Goal: Task Accomplishment & Management: Use online tool/utility

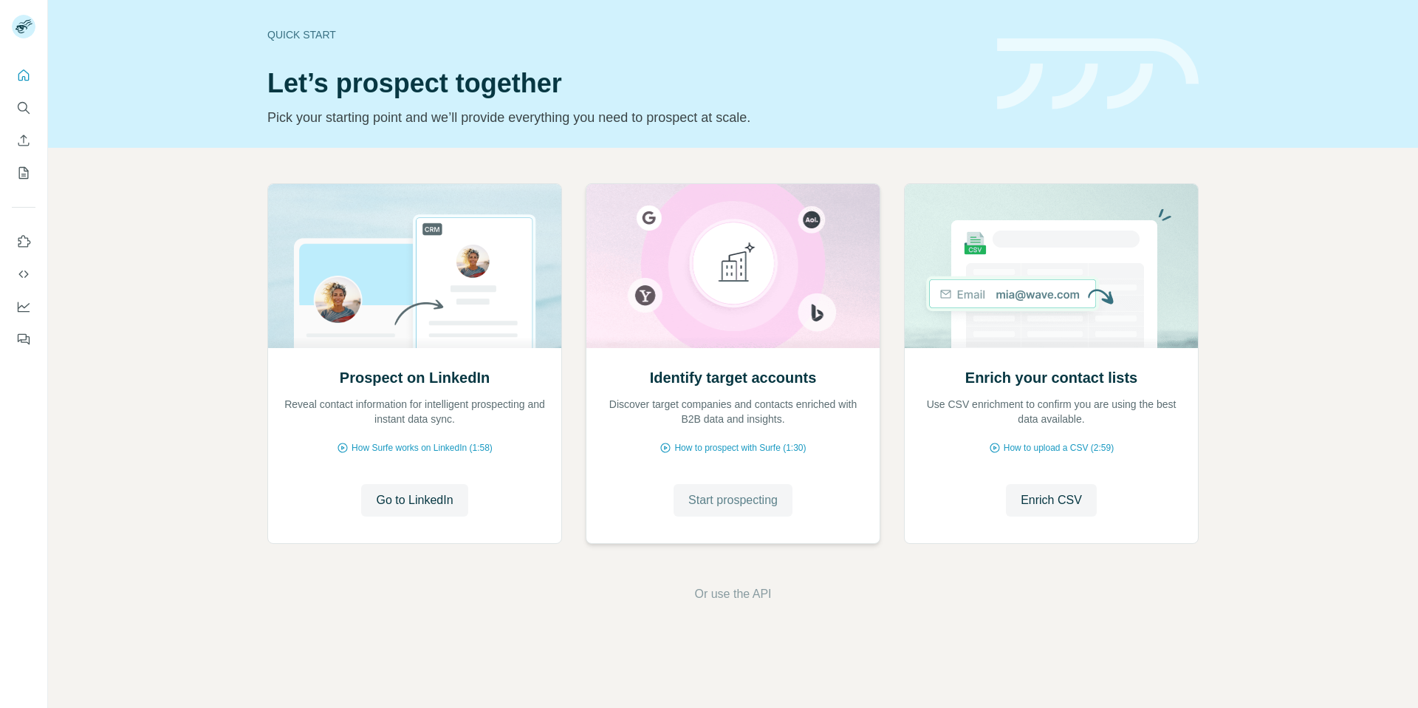
drag, startPoint x: 735, startPoint y: 498, endPoint x: 708, endPoint y: 491, distance: 27.4
click at [735, 499] on span "Start prospecting" at bounding box center [732, 500] width 89 height 18
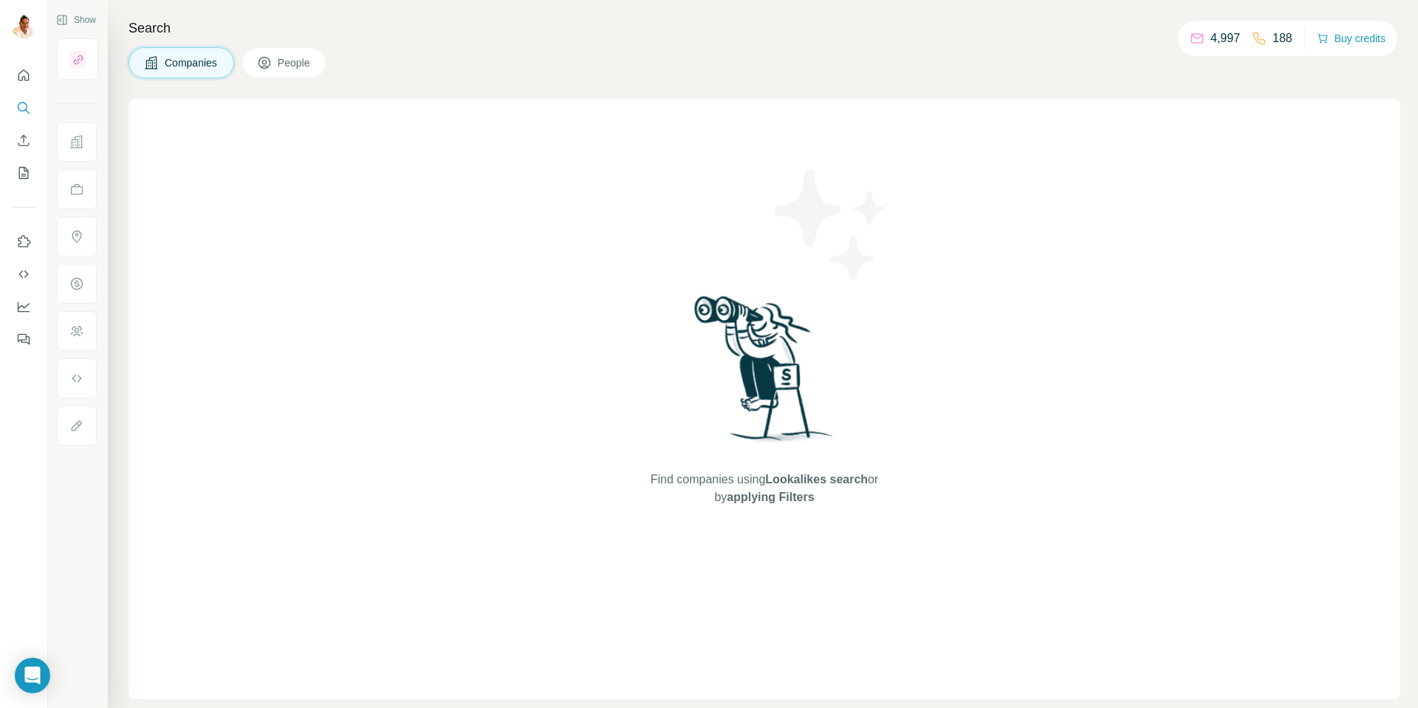
click at [185, 62] on span "Companies" at bounding box center [192, 62] width 54 height 15
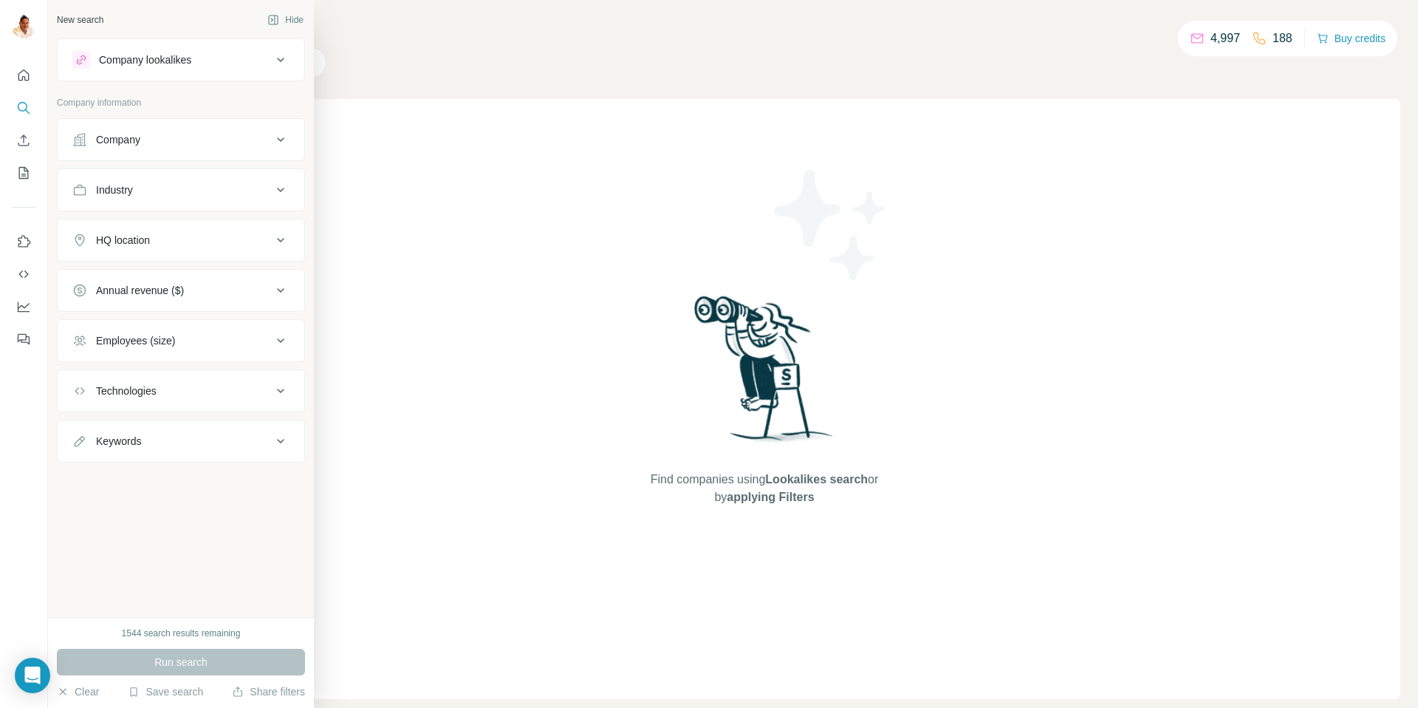
click at [122, 140] on div "Company" at bounding box center [118, 139] width 44 height 15
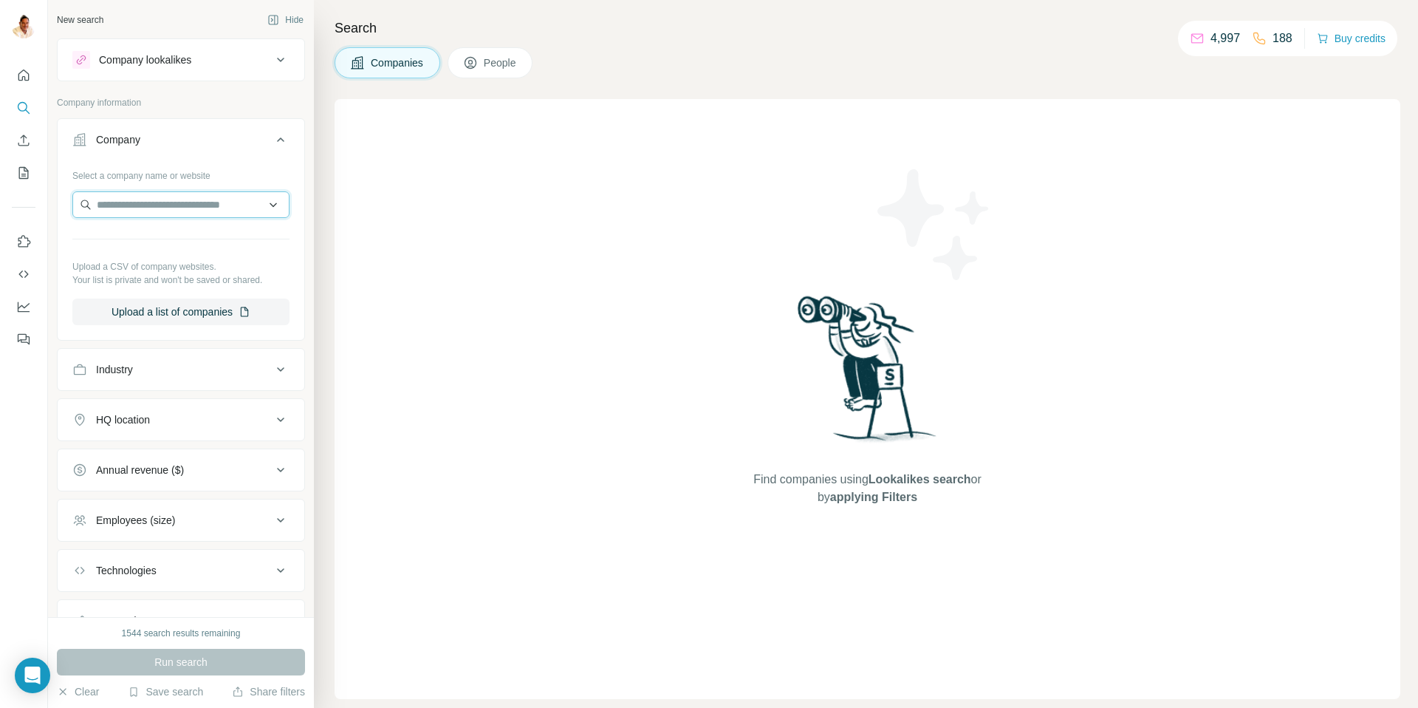
click at [208, 208] on input "text" at bounding box center [180, 204] width 217 height 27
paste input "**********"
type input "**********"
click at [183, 247] on div "Coinbase coinbase.com" at bounding box center [181, 245] width 210 height 40
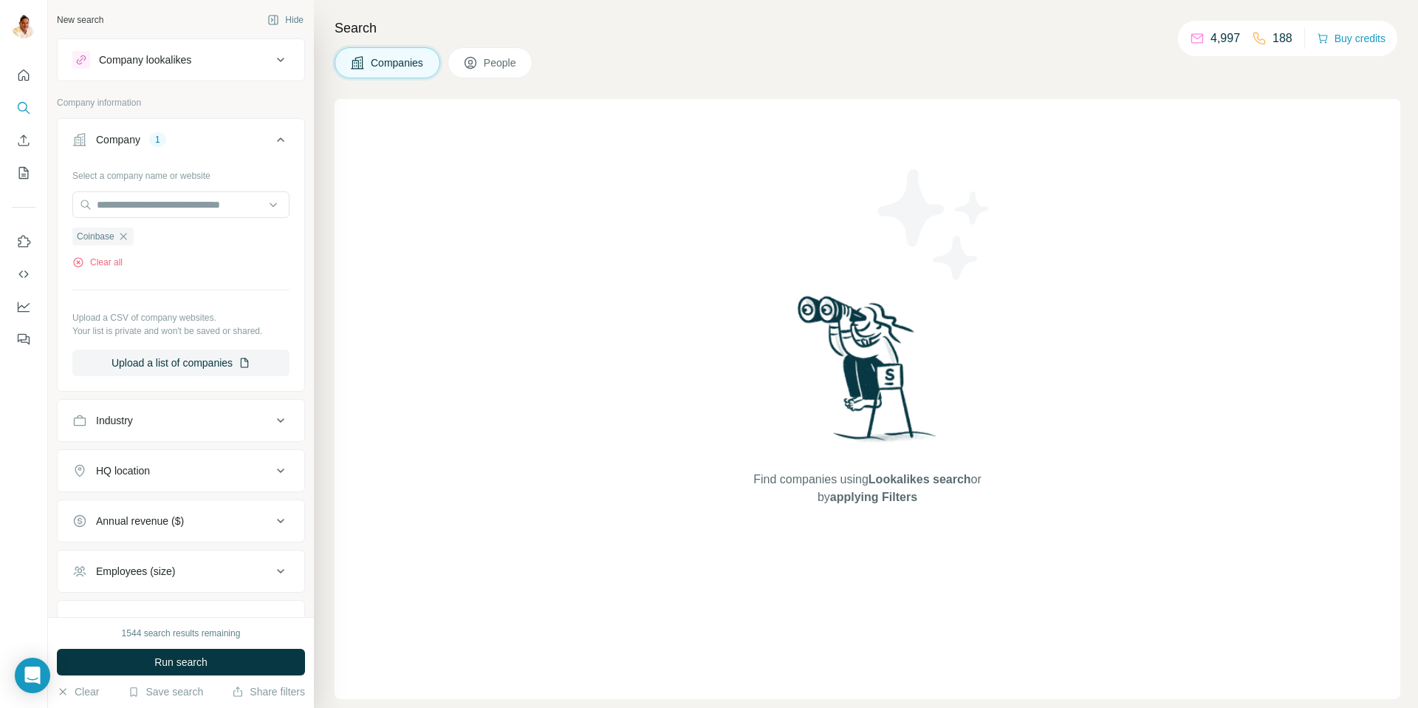
click at [224, 657] on button "Run search" at bounding box center [181, 662] width 248 height 27
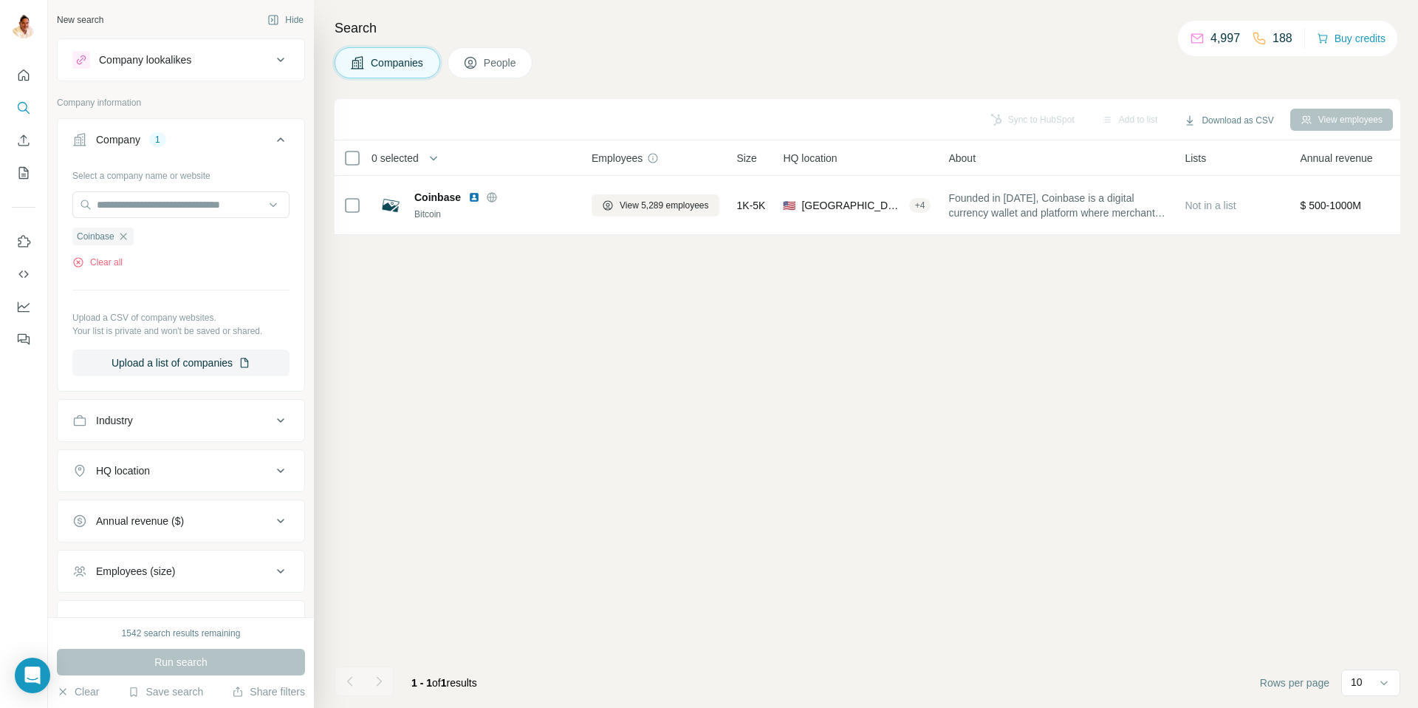
click at [482, 430] on div "Sync to HubSpot Add to list Download as CSV View employees 0 selected Companies…" at bounding box center [868, 403] width 1066 height 609
click at [23, 75] on icon "Quick start" at bounding box center [23, 75] width 15 height 15
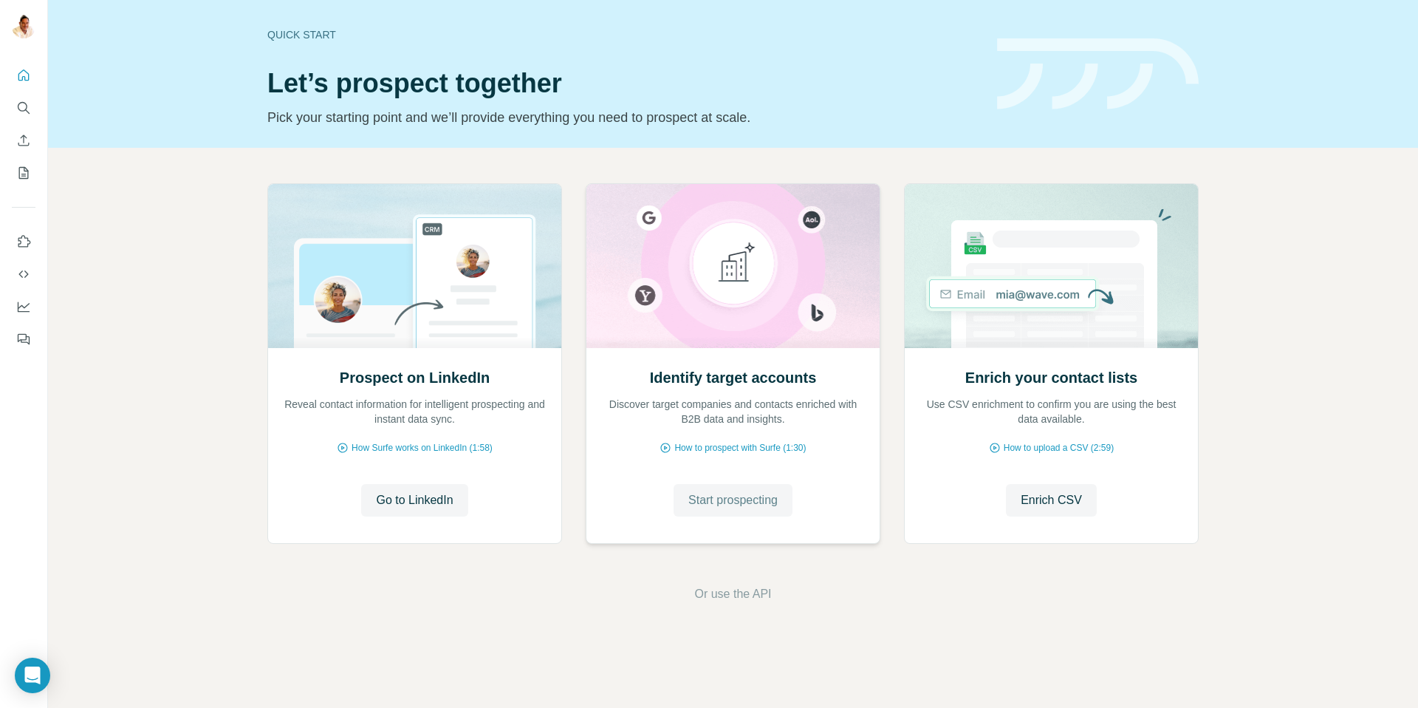
click at [718, 496] on span "Start prospecting" at bounding box center [732, 500] width 89 height 18
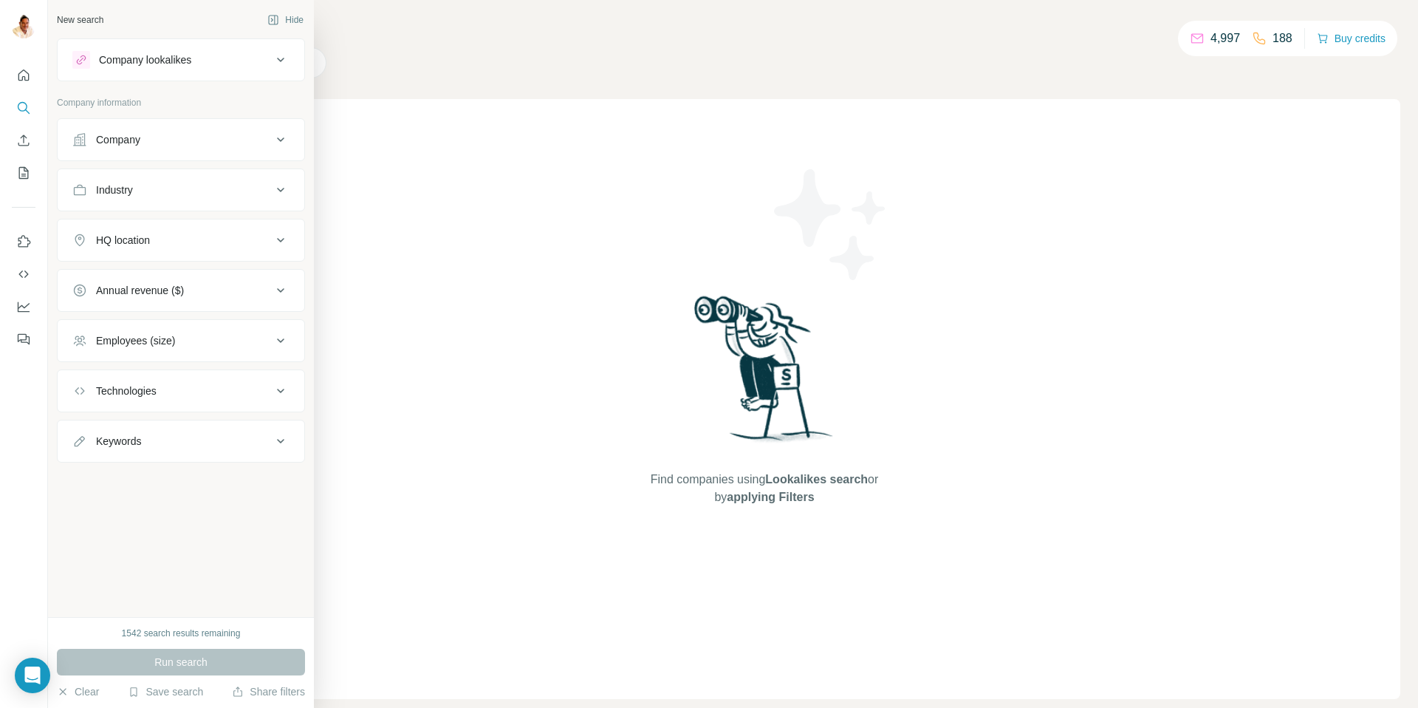
click at [125, 136] on div "Company" at bounding box center [118, 139] width 44 height 15
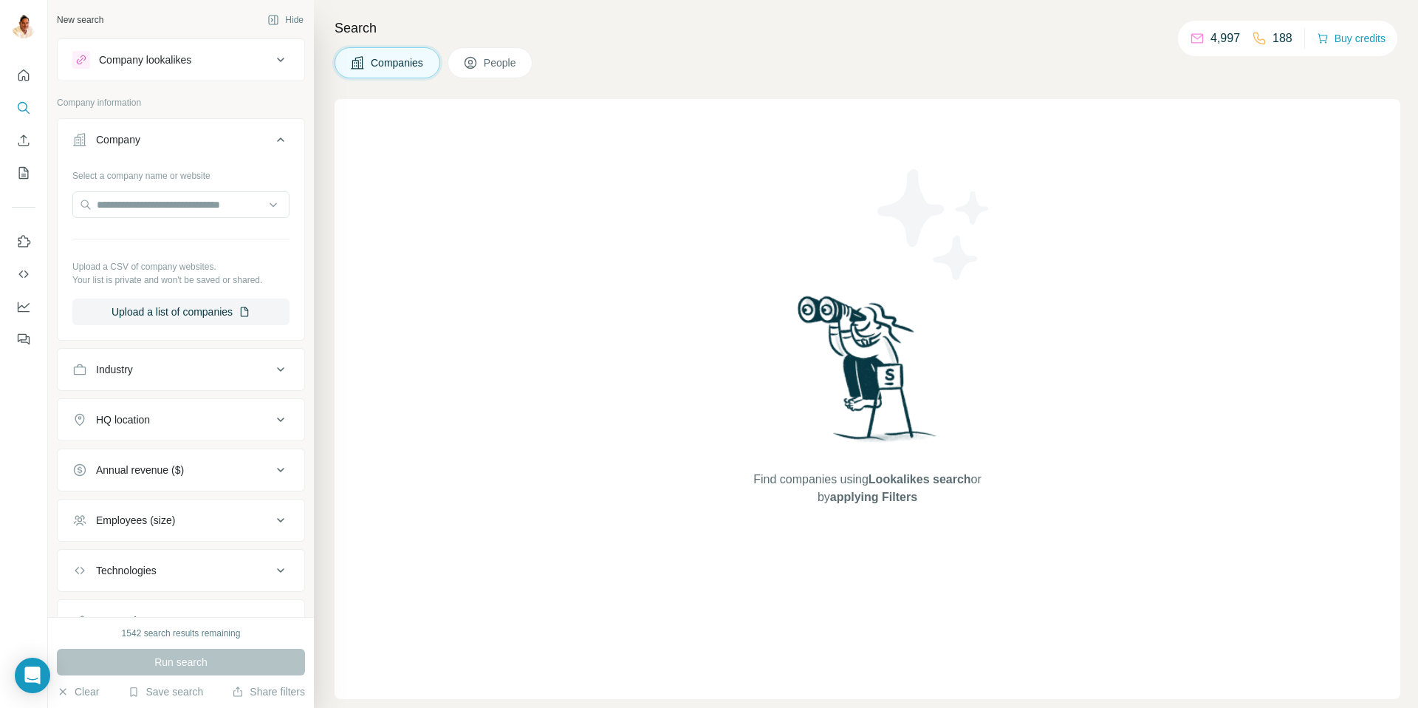
click at [282, 140] on icon at bounding box center [280, 139] width 7 height 4
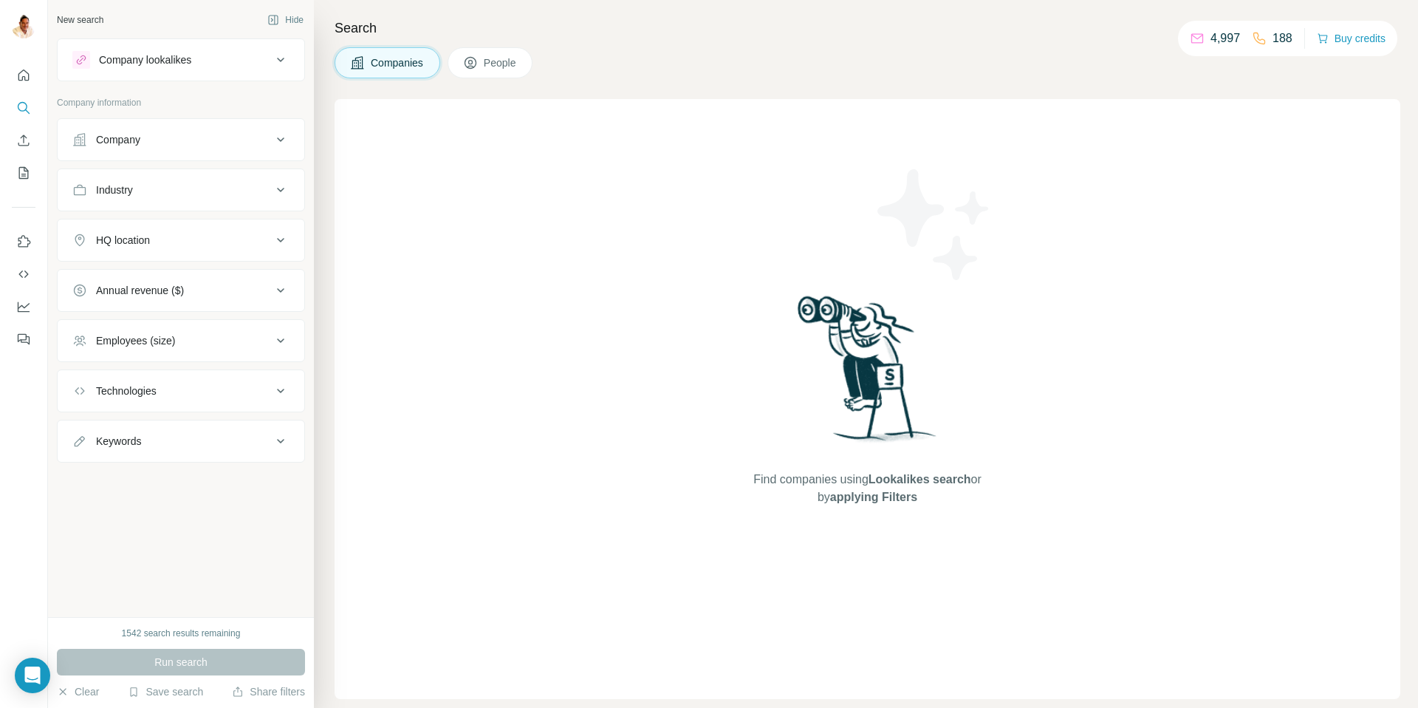
click at [636, 66] on div "Companies People" at bounding box center [868, 62] width 1066 height 31
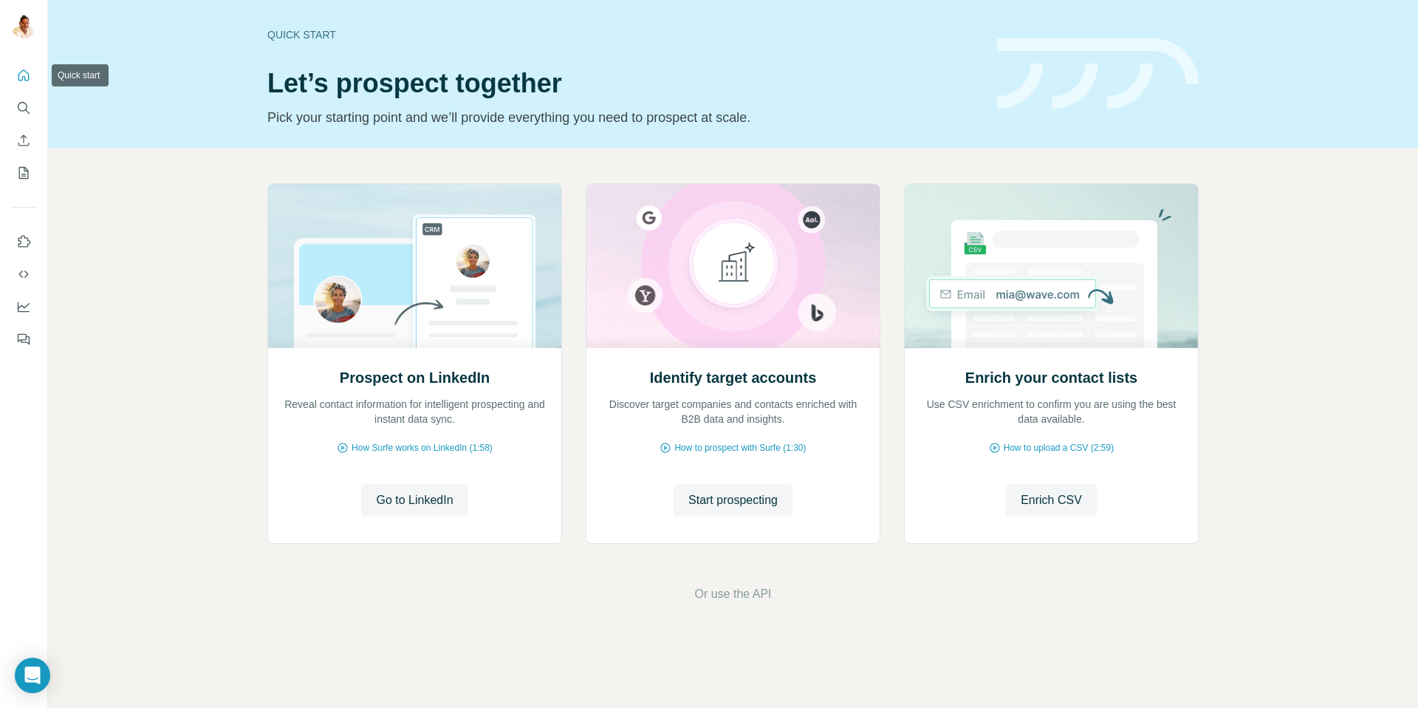
click at [22, 72] on icon "Quick start" at bounding box center [23, 75] width 15 height 15
click at [26, 105] on icon "Search" at bounding box center [23, 107] width 10 height 10
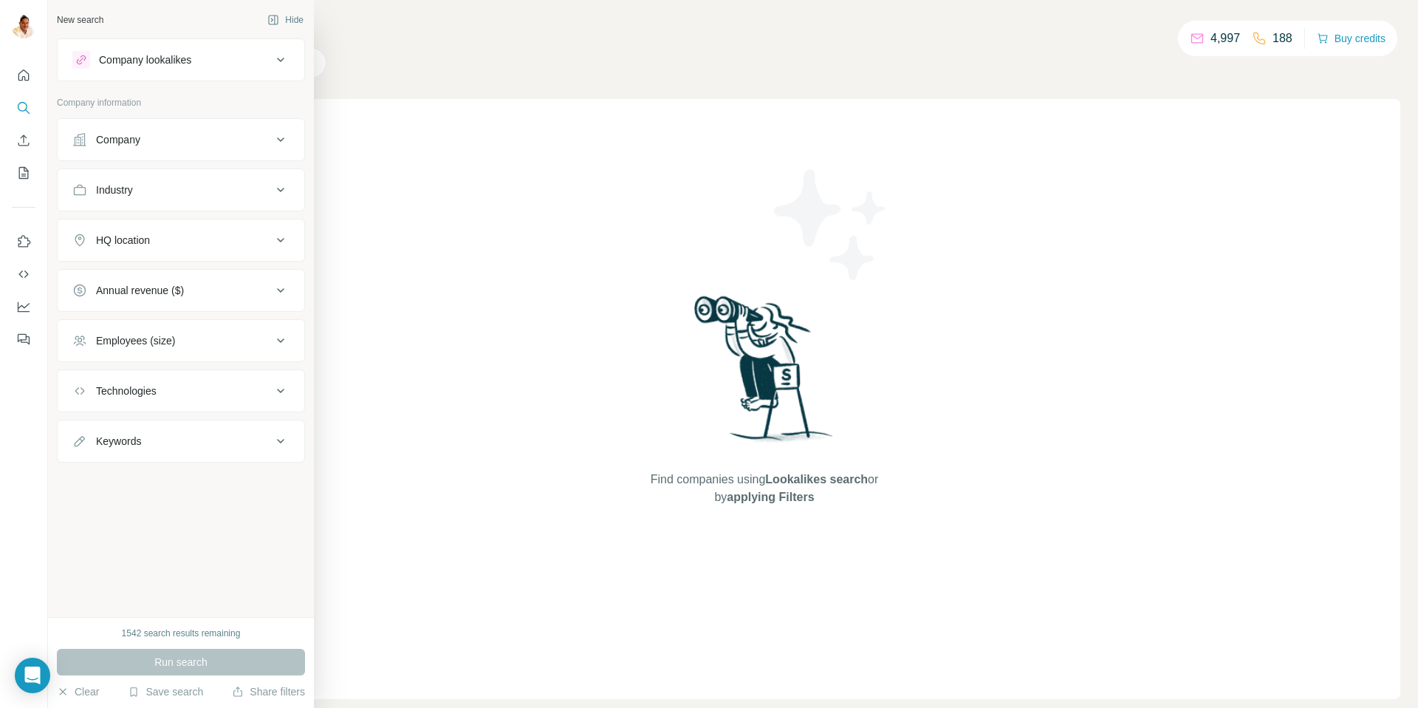
click at [123, 137] on div "Company" at bounding box center [118, 139] width 44 height 15
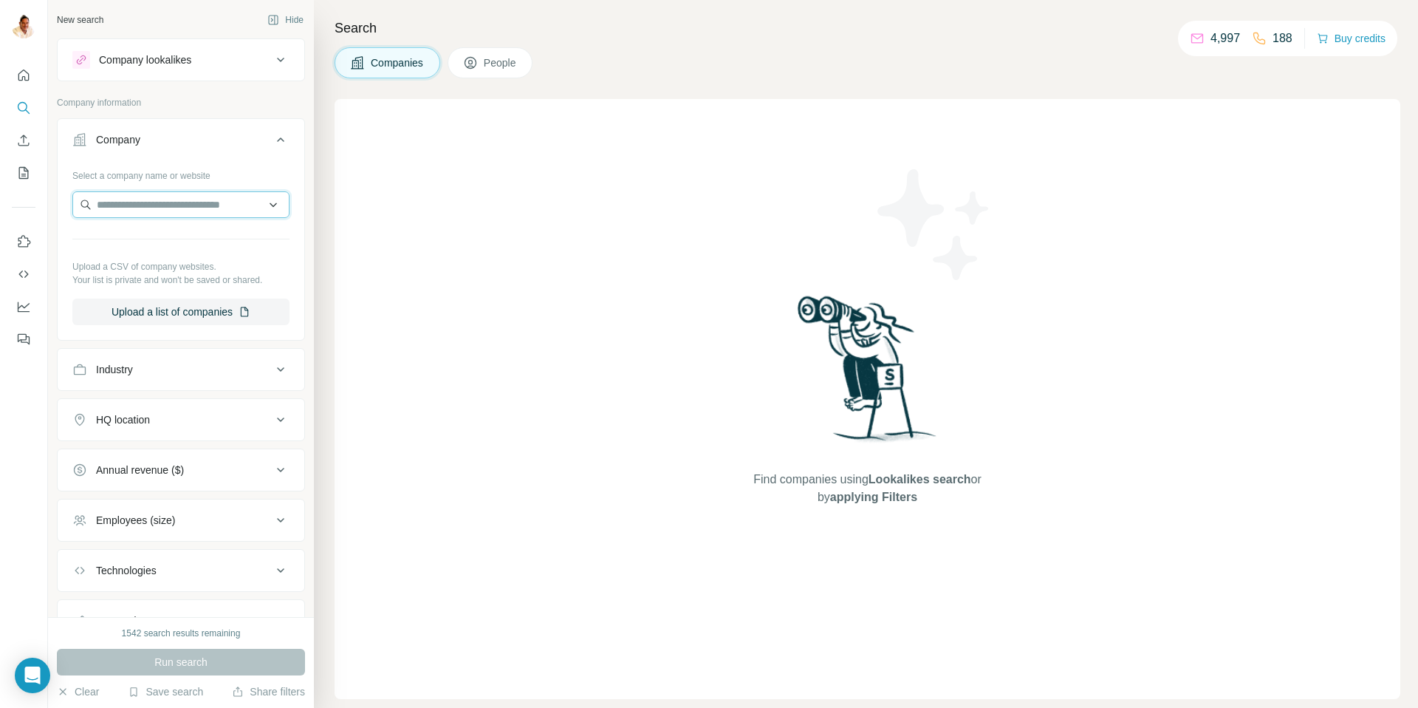
click at [144, 205] on input "text" at bounding box center [180, 204] width 217 height 27
paste input "**********"
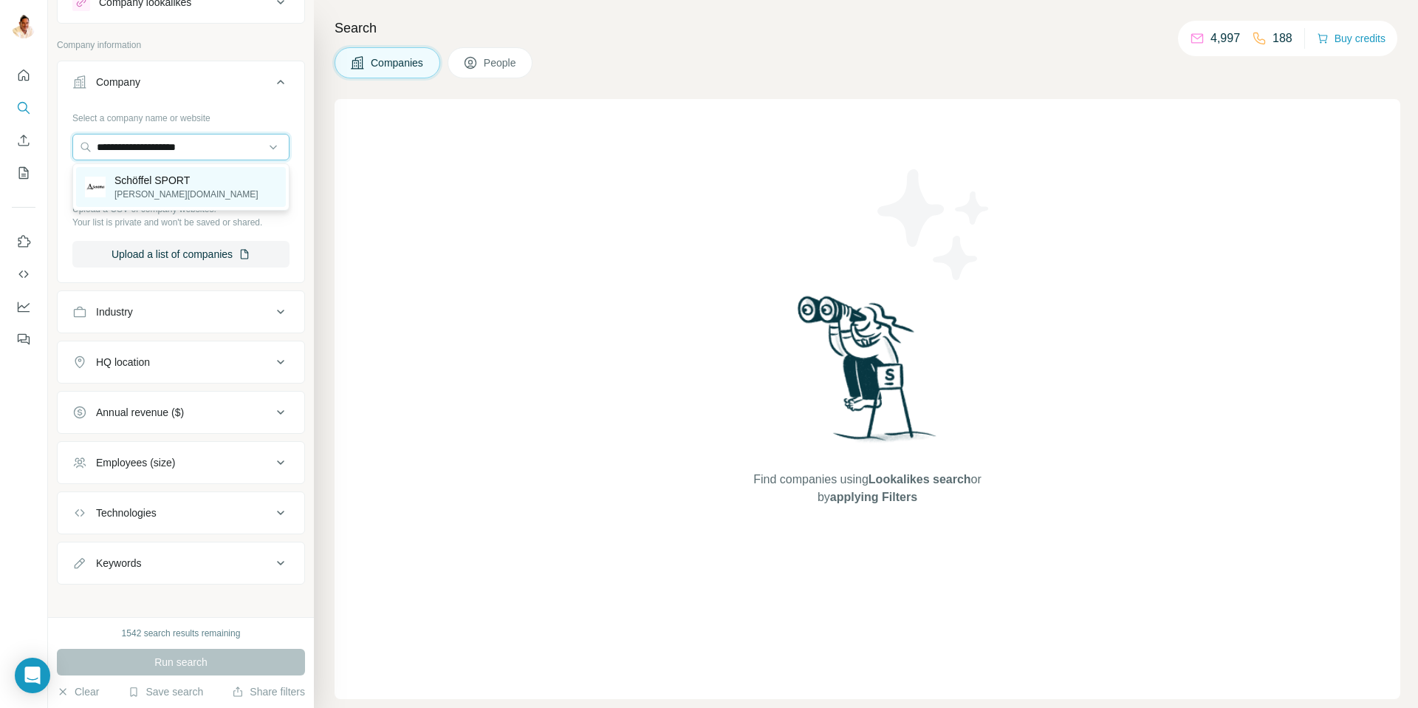
type input "**********"
click at [208, 187] on div "Schöffel SPORT [PERSON_NAME][DOMAIN_NAME]" at bounding box center [181, 187] width 210 height 40
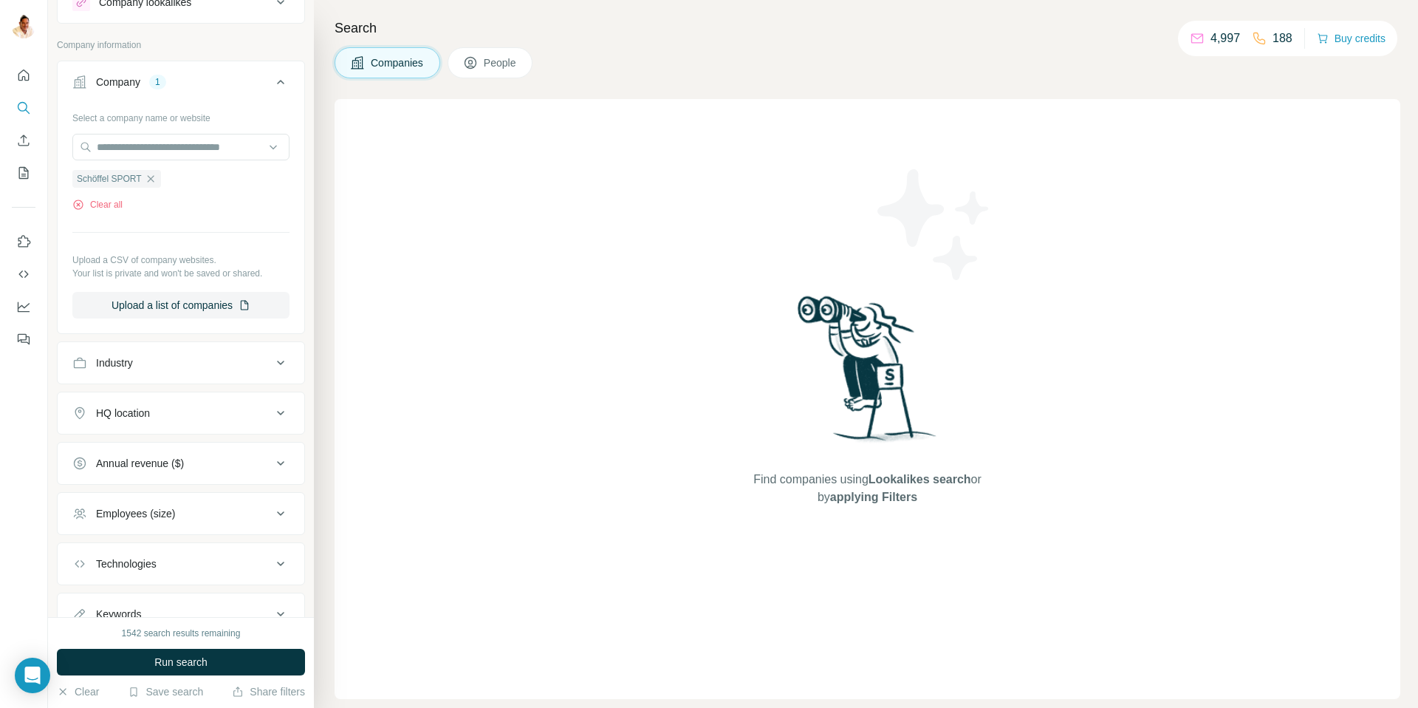
click at [180, 656] on span "Run search" at bounding box center [180, 661] width 53 height 15
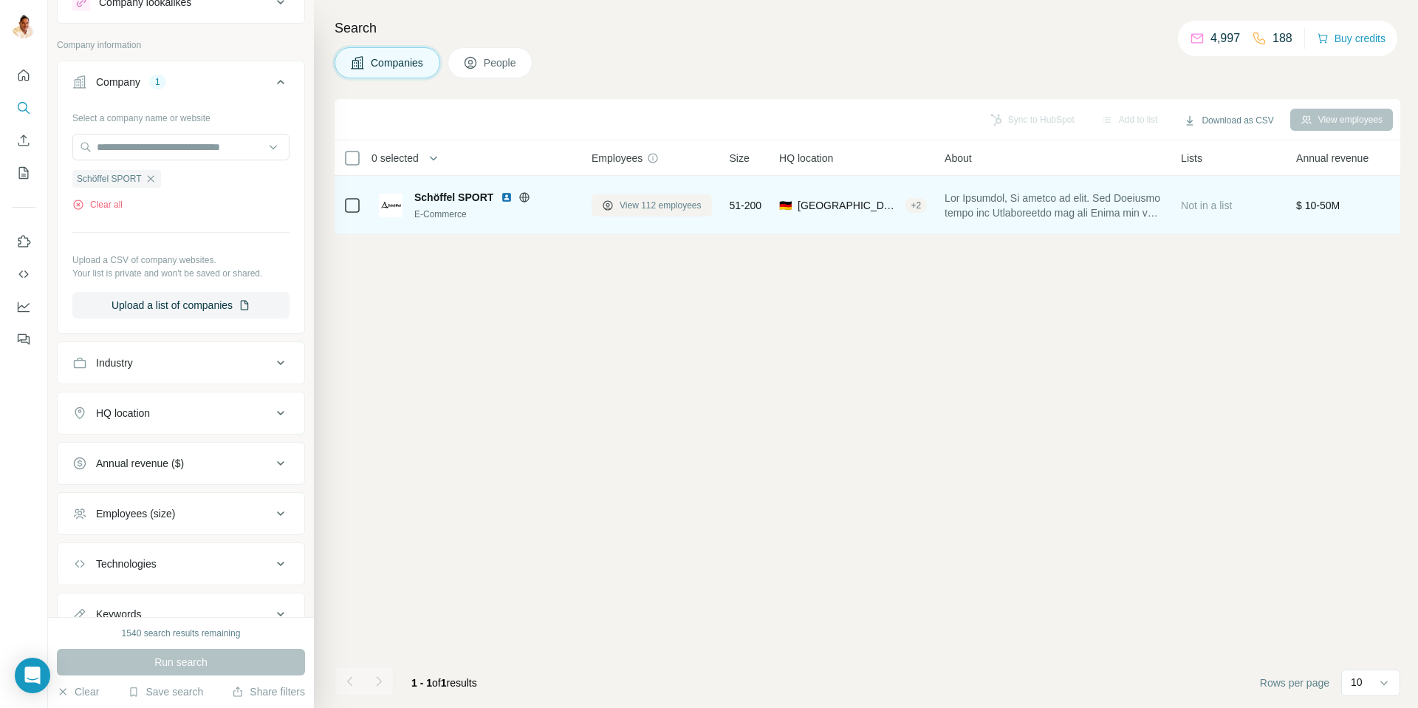
click at [648, 205] on span "View 112 employees" at bounding box center [661, 205] width 82 height 13
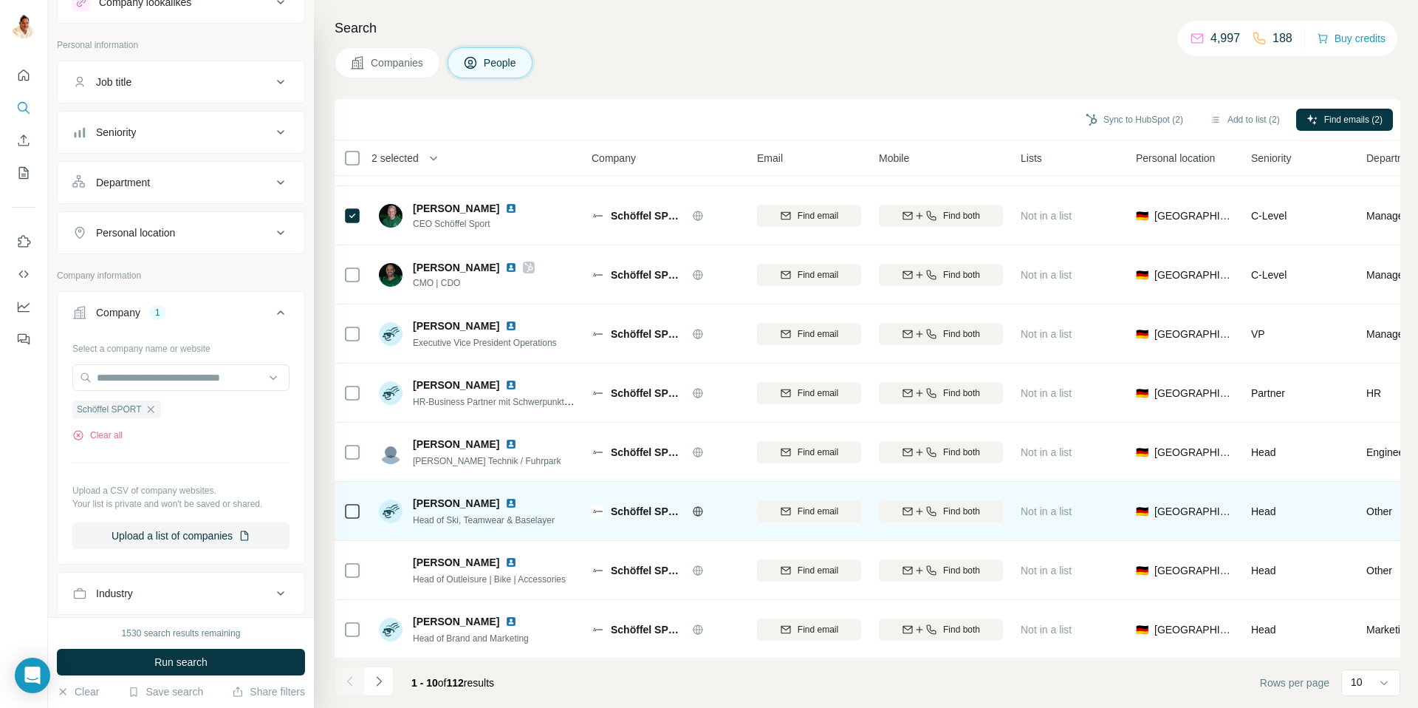
scroll to position [109, 0]
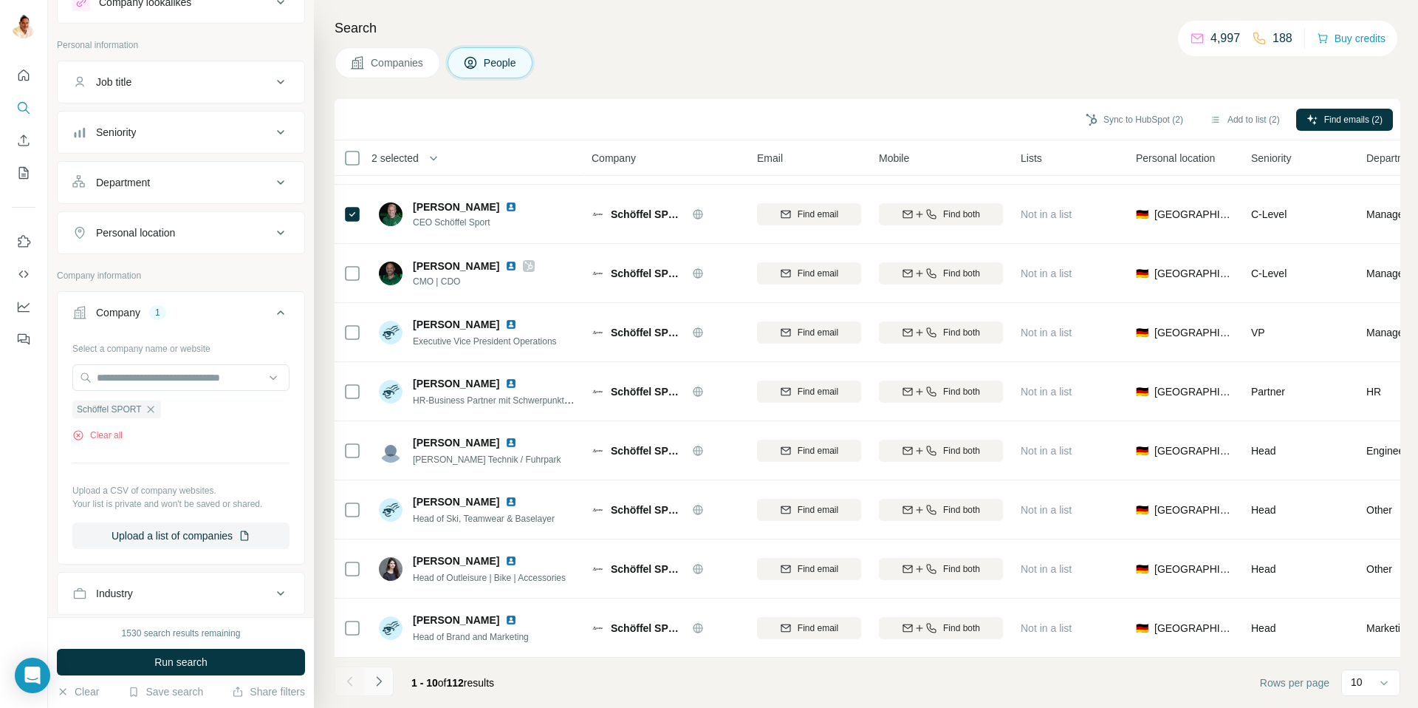
click at [380, 678] on icon "Navigate to next page" at bounding box center [379, 681] width 15 height 15
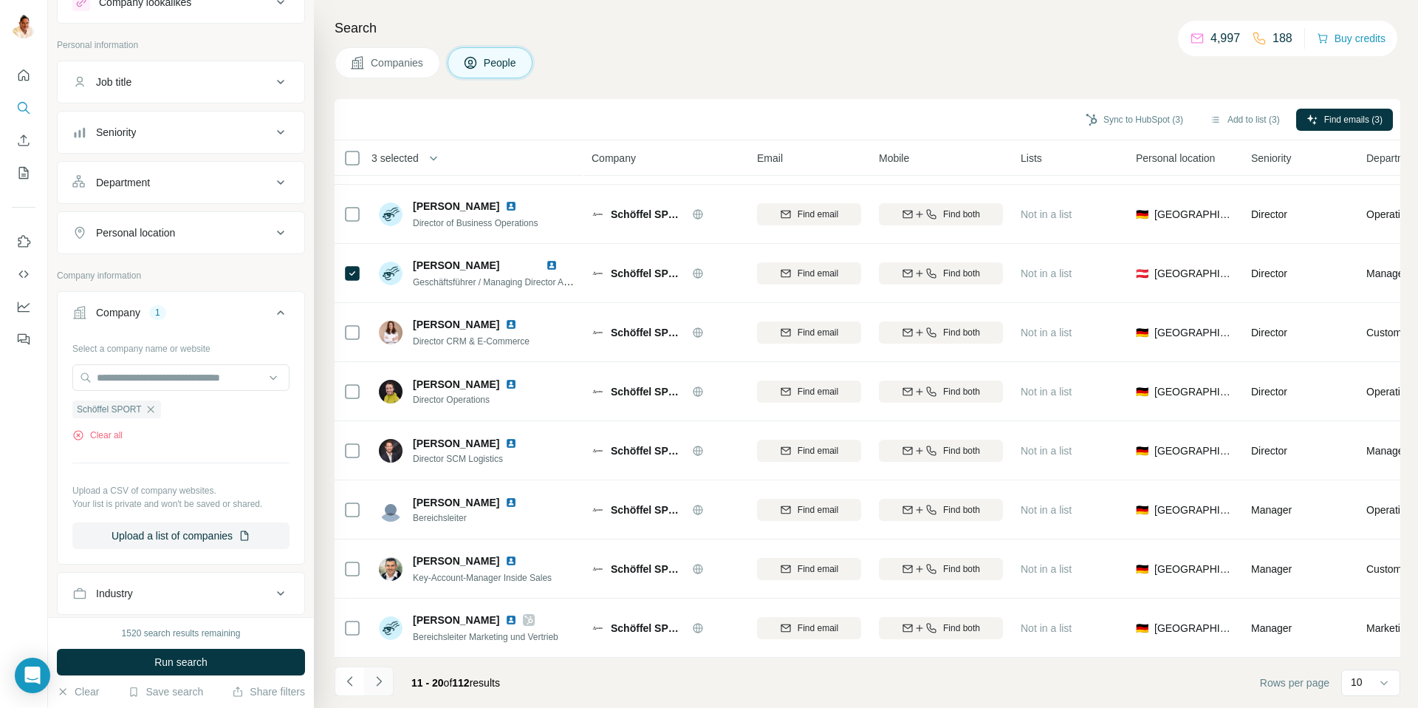
click at [382, 683] on icon "Navigate to next page" at bounding box center [379, 681] width 15 height 15
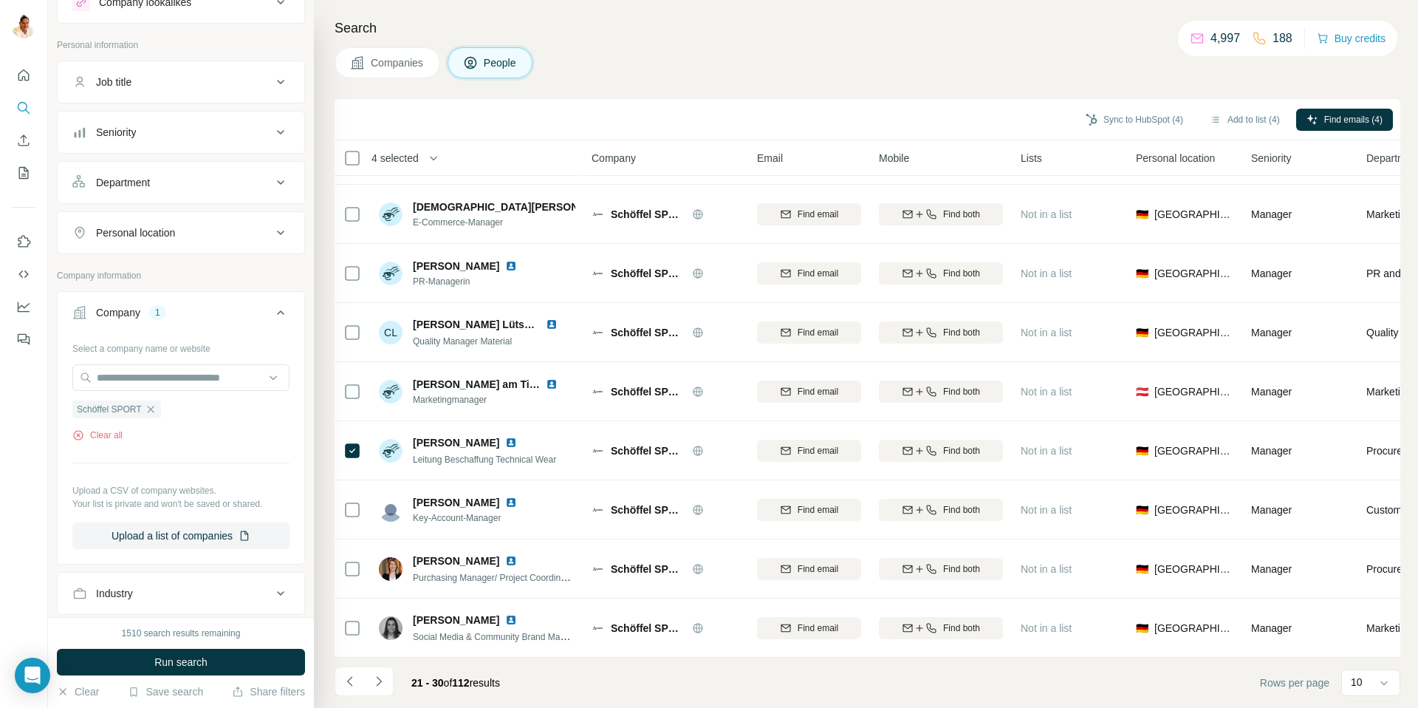
click at [377, 674] on icon "Navigate to next page" at bounding box center [379, 681] width 15 height 15
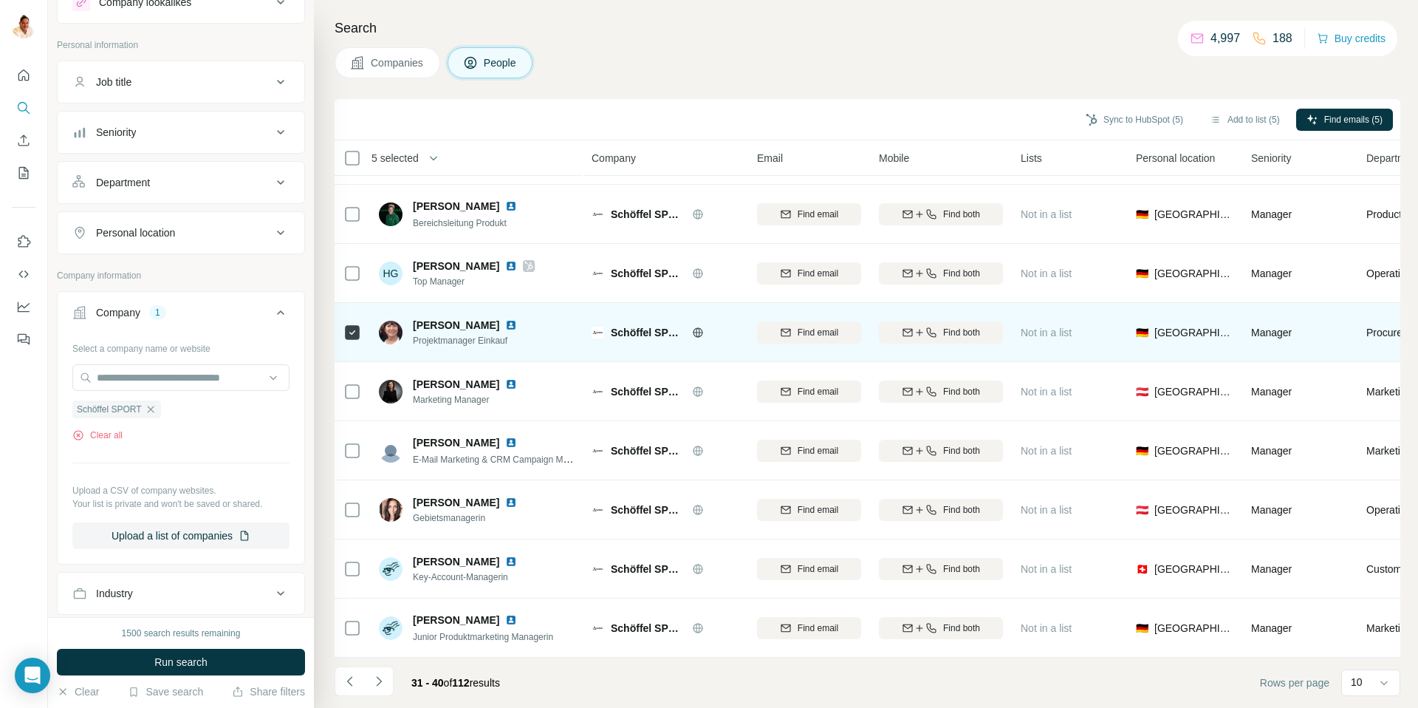
scroll to position [109, 0]
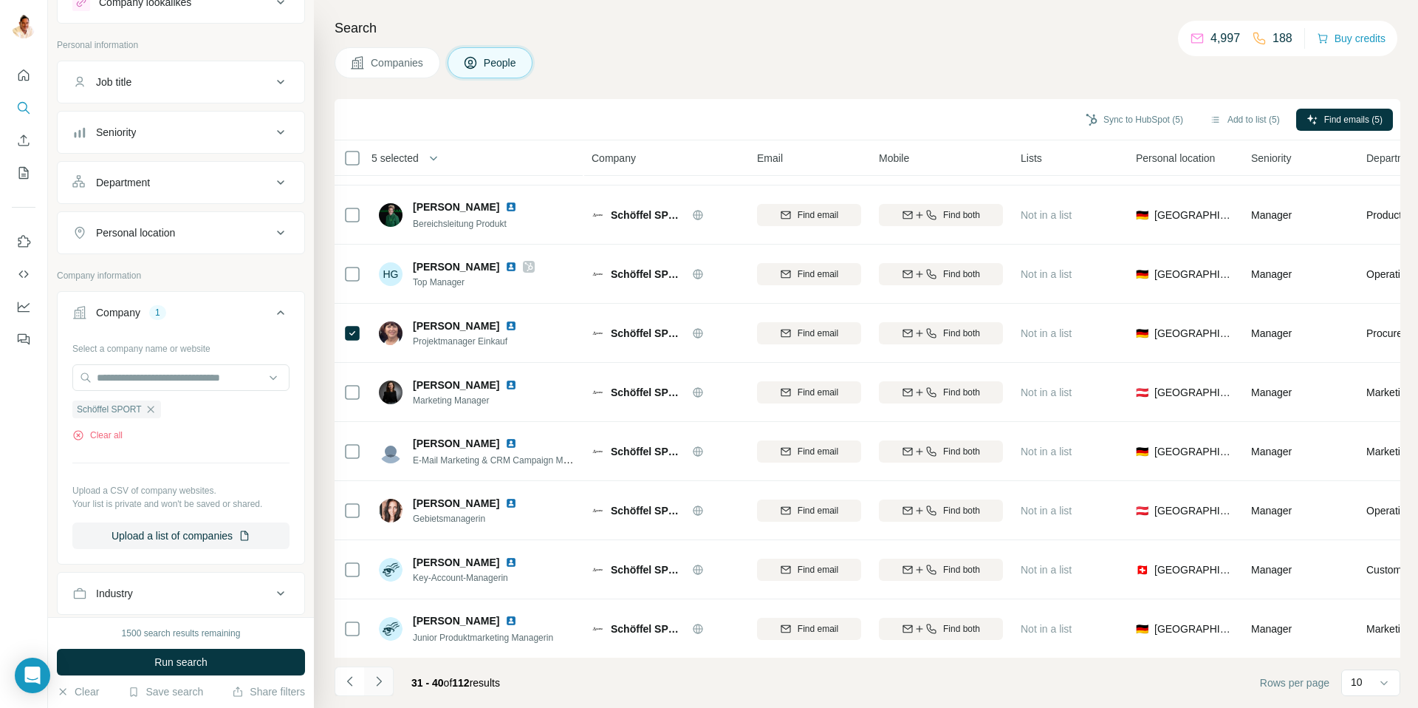
click at [383, 676] on icon "Navigate to next page" at bounding box center [379, 681] width 15 height 15
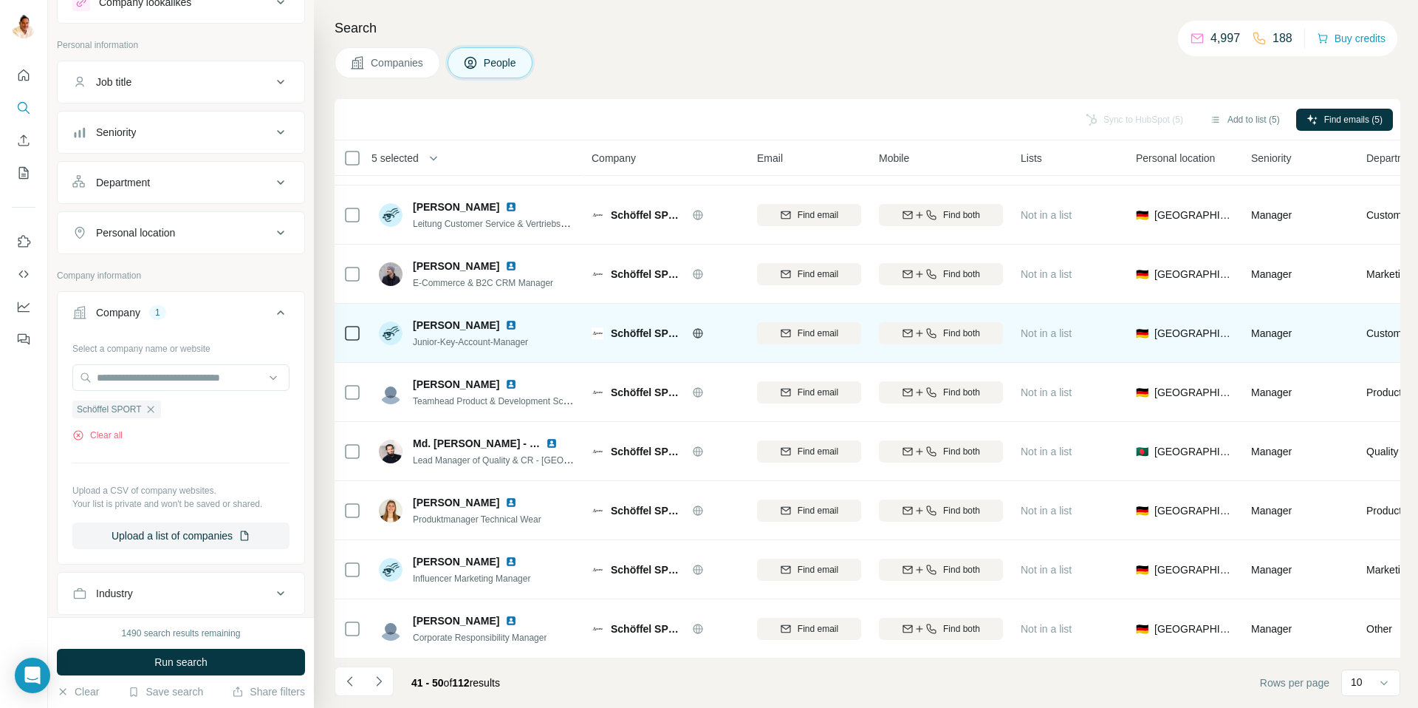
scroll to position [109, 0]
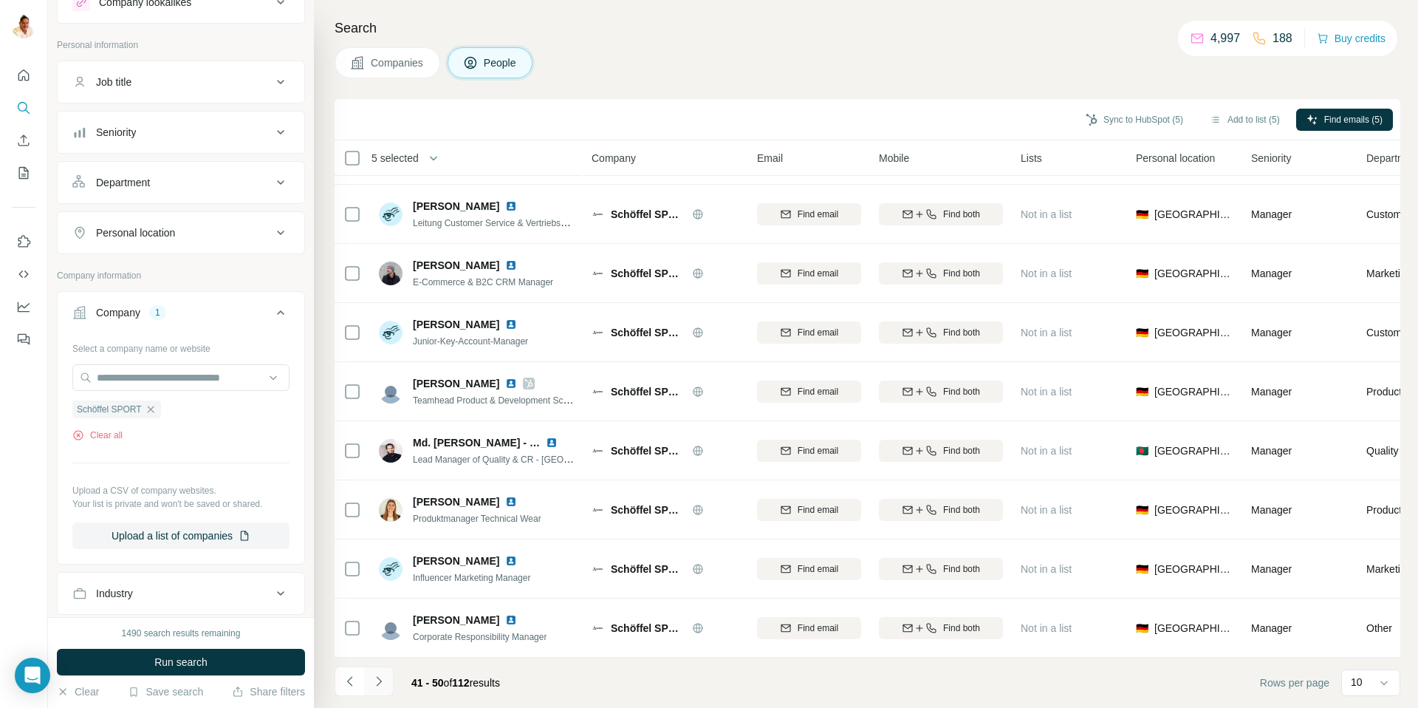
click at [382, 678] on icon "Navigate to next page" at bounding box center [379, 681] width 15 height 15
click at [377, 677] on icon "Navigate to next page" at bounding box center [378, 681] width 5 height 10
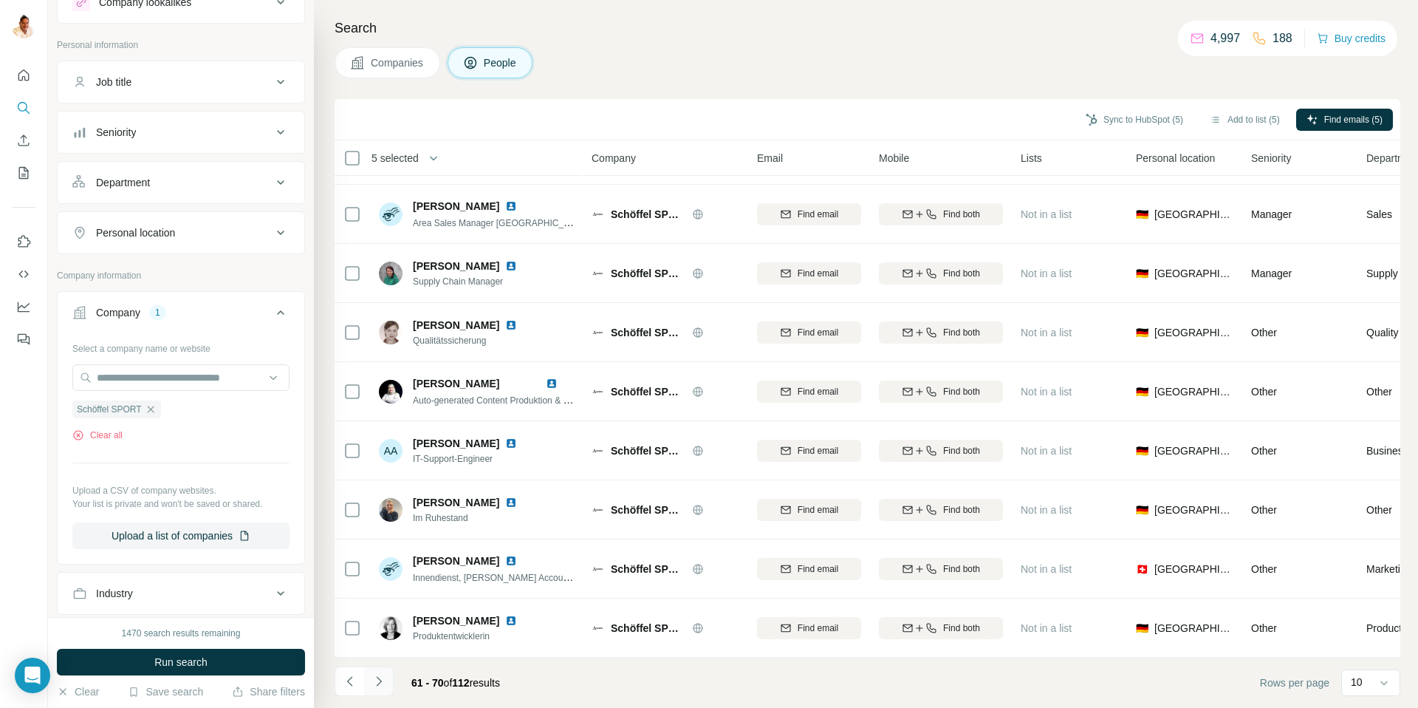
click at [378, 677] on icon "Navigate to next page" at bounding box center [379, 681] width 15 height 15
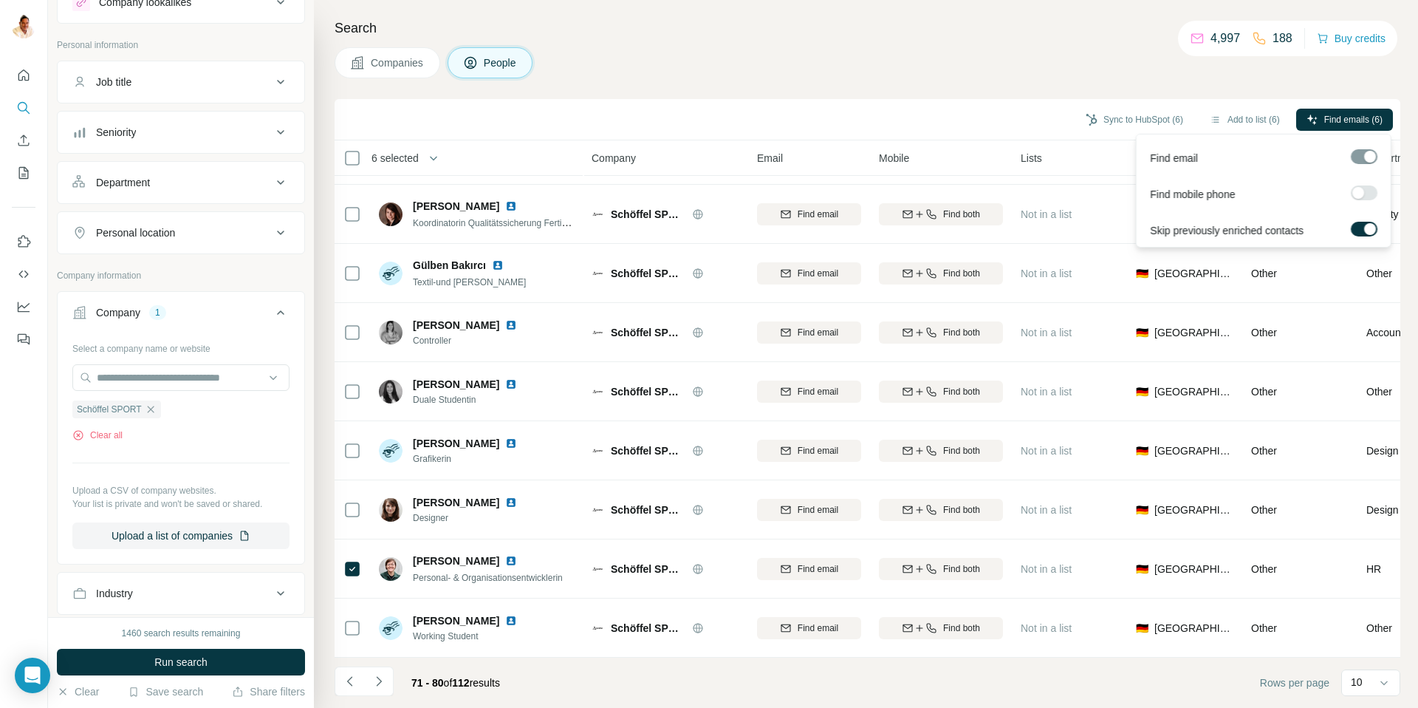
drag, startPoint x: 1361, startPoint y: 194, endPoint x: 1364, endPoint y: 177, distance: 16.5
click at [1361, 193] on div at bounding box center [1358, 193] width 12 height 12
click at [1344, 118] on span "Find emails & mobiles (6)" at bounding box center [1333, 119] width 100 height 13
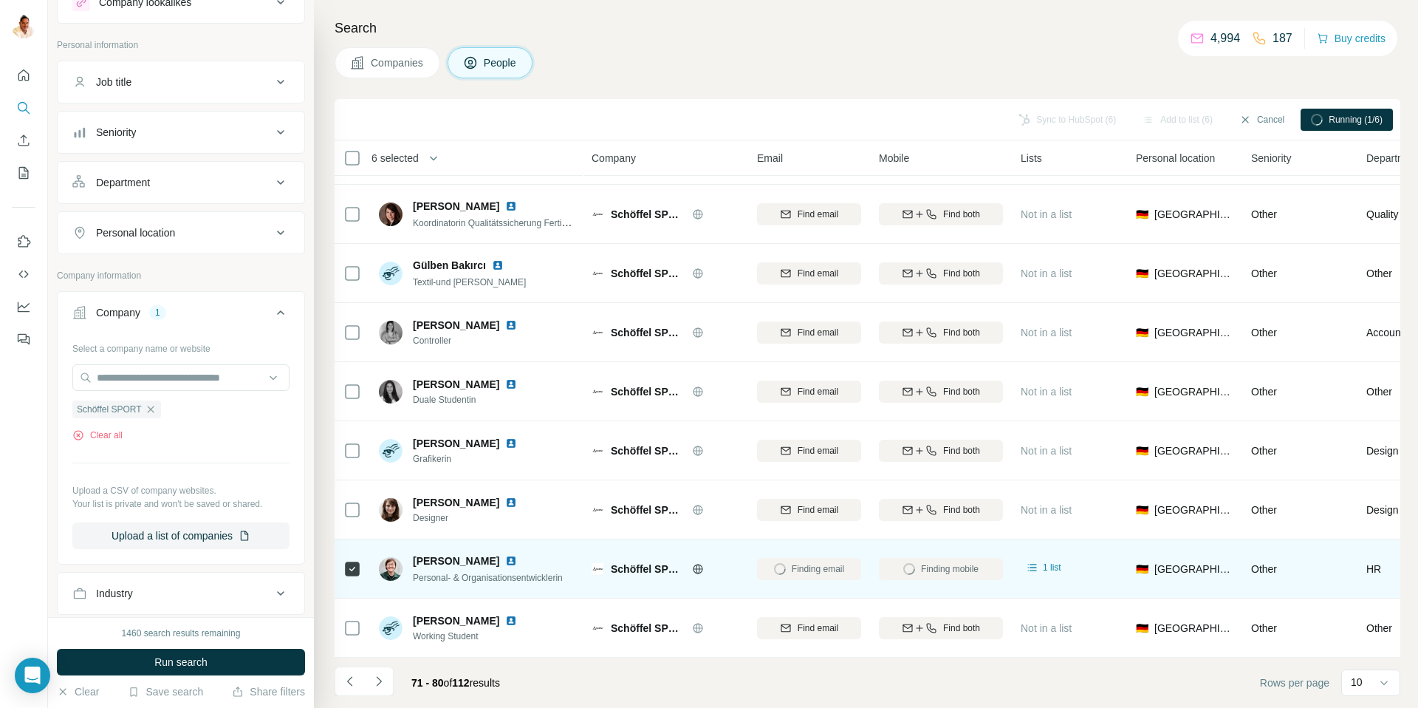
scroll to position [106, 0]
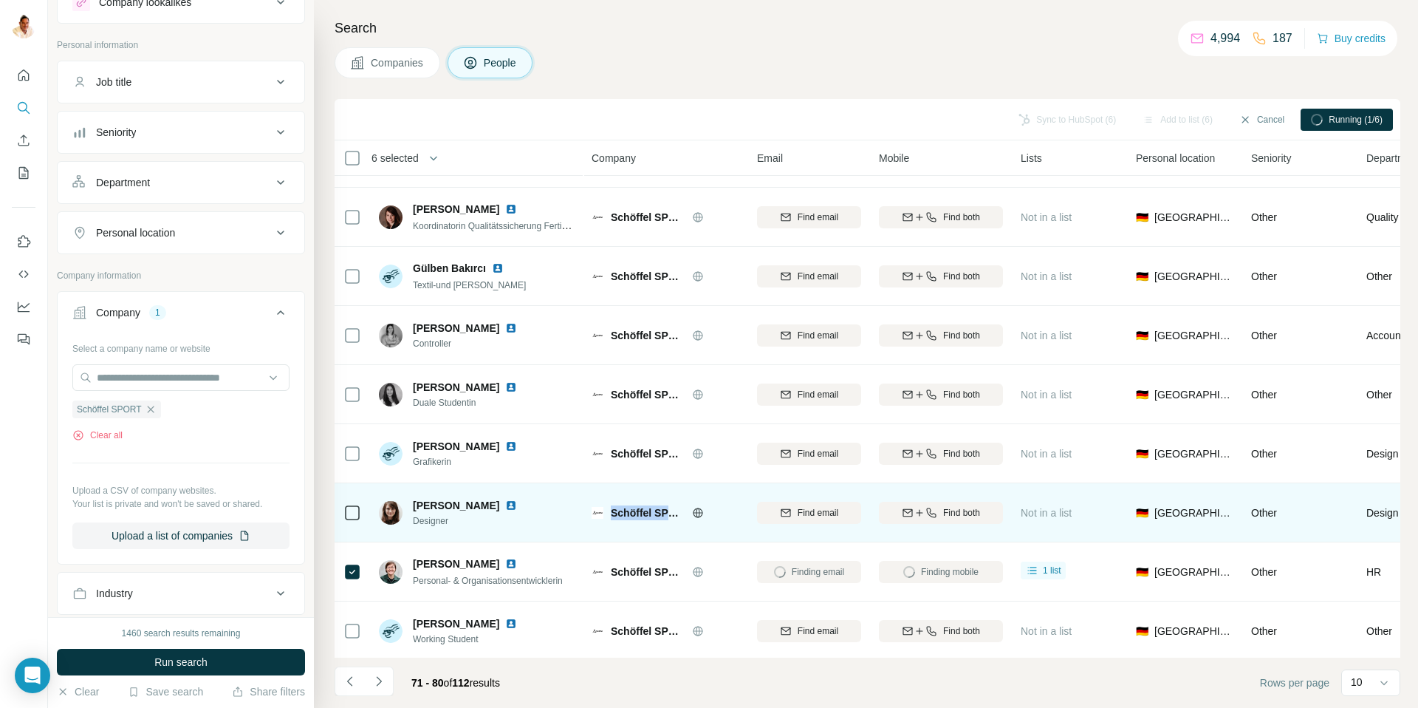
drag, startPoint x: 635, startPoint y: 508, endPoint x: 685, endPoint y: 510, distance: 50.3
click at [685, 510] on div "Schöffel SPORT" at bounding box center [675, 512] width 129 height 15
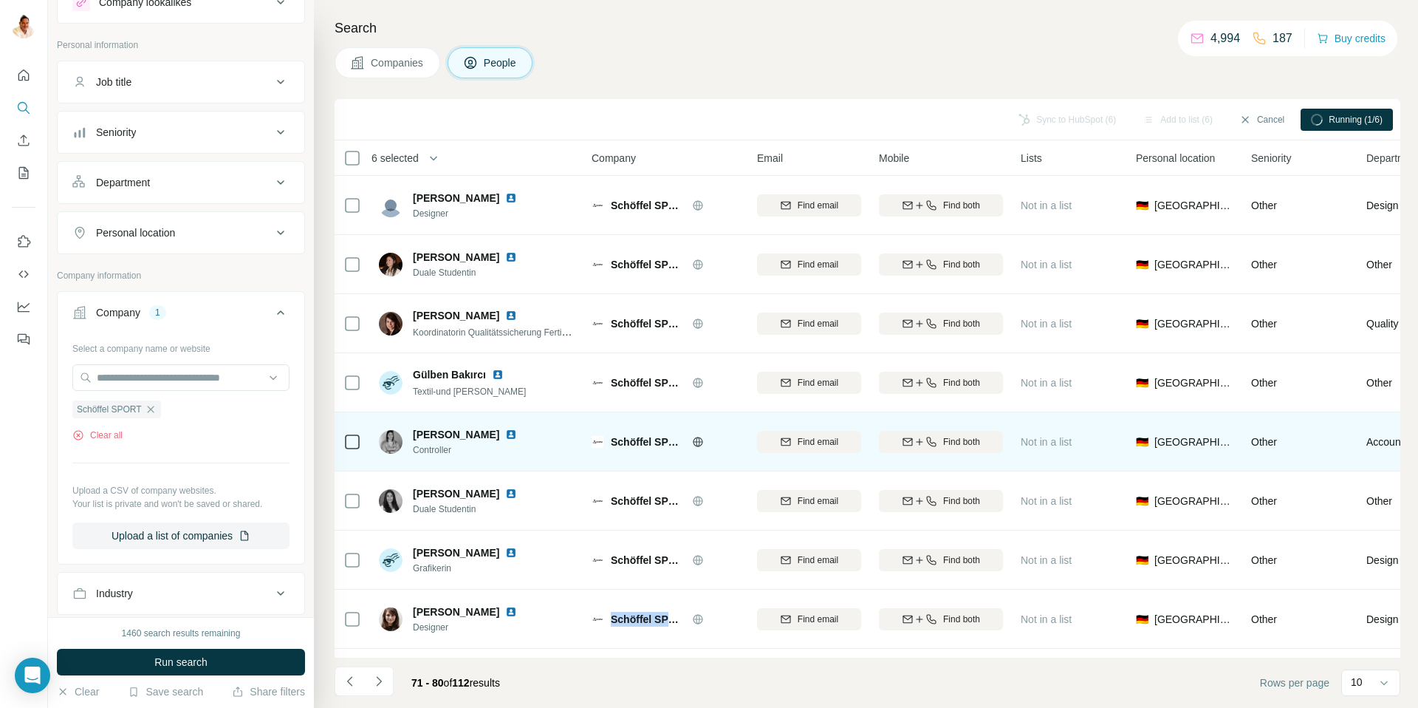
scroll to position [109, 0]
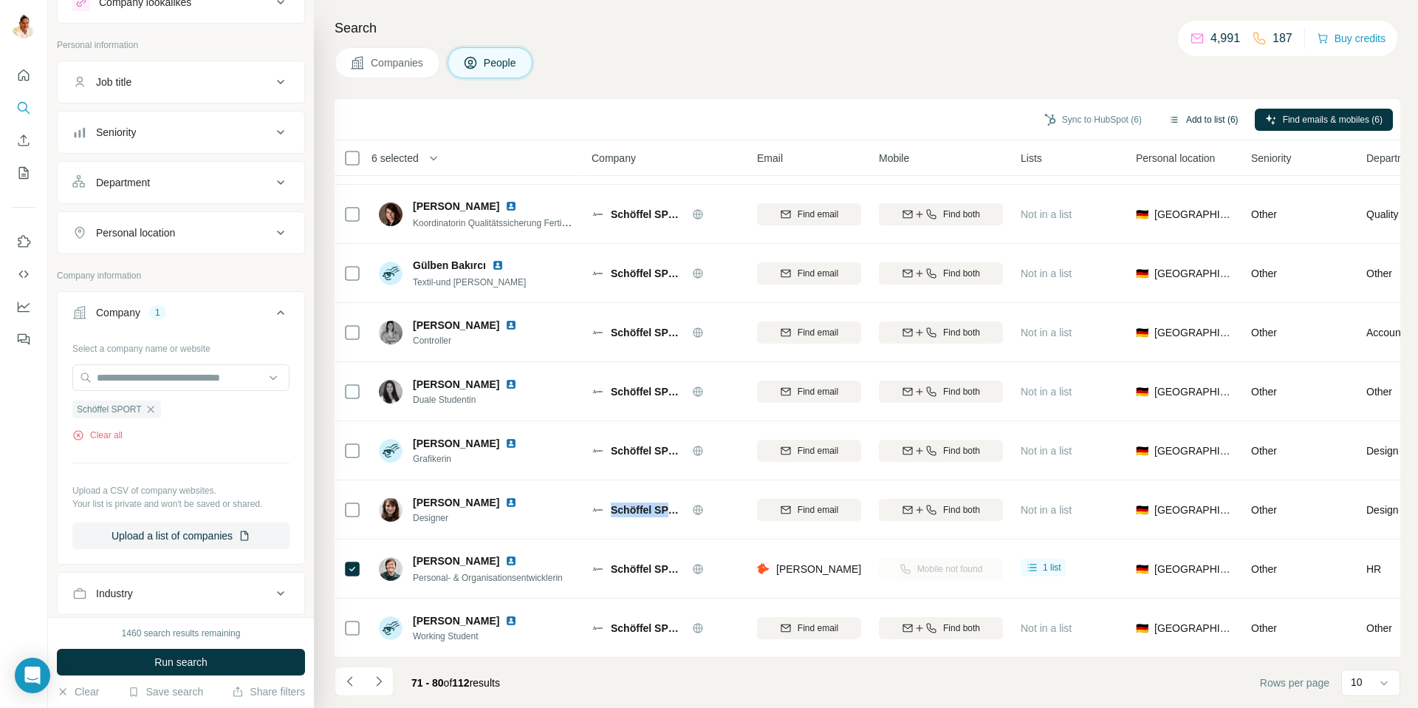
click at [1183, 117] on button "Add to list (6)" at bounding box center [1203, 120] width 91 height 22
click at [1198, 110] on button "Add to list (6)" at bounding box center [1203, 120] width 91 height 22
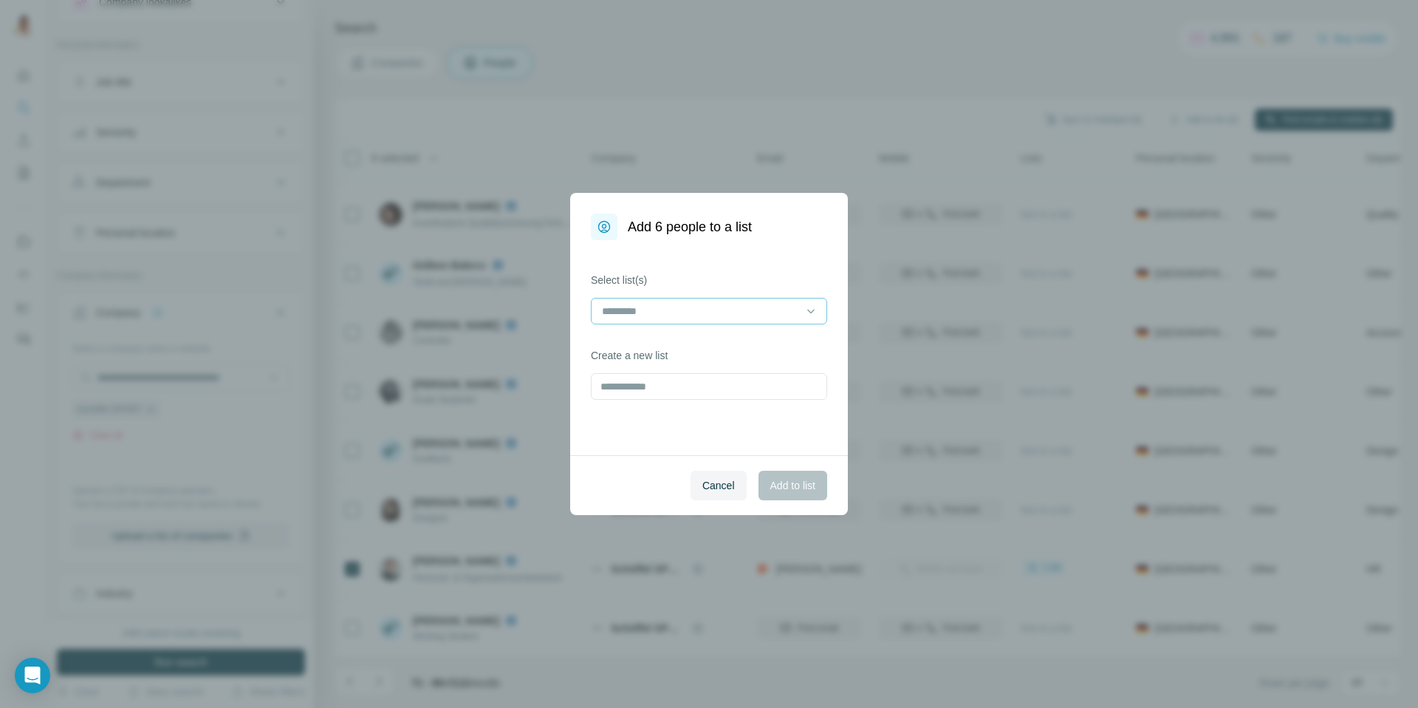
click at [663, 318] on div at bounding box center [700, 310] width 199 height 25
drag, startPoint x: 645, startPoint y: 349, endPoint x: 640, endPoint y: 361, distance: 13.3
click at [645, 349] on p "[PERSON_NAME]" at bounding box center [645, 344] width 85 height 15
click at [657, 346] on div "[PERSON_NAME]" at bounding box center [701, 345] width 197 height 15
click at [658, 344] on div "[PERSON_NAME]" at bounding box center [708, 344] width 211 height 15
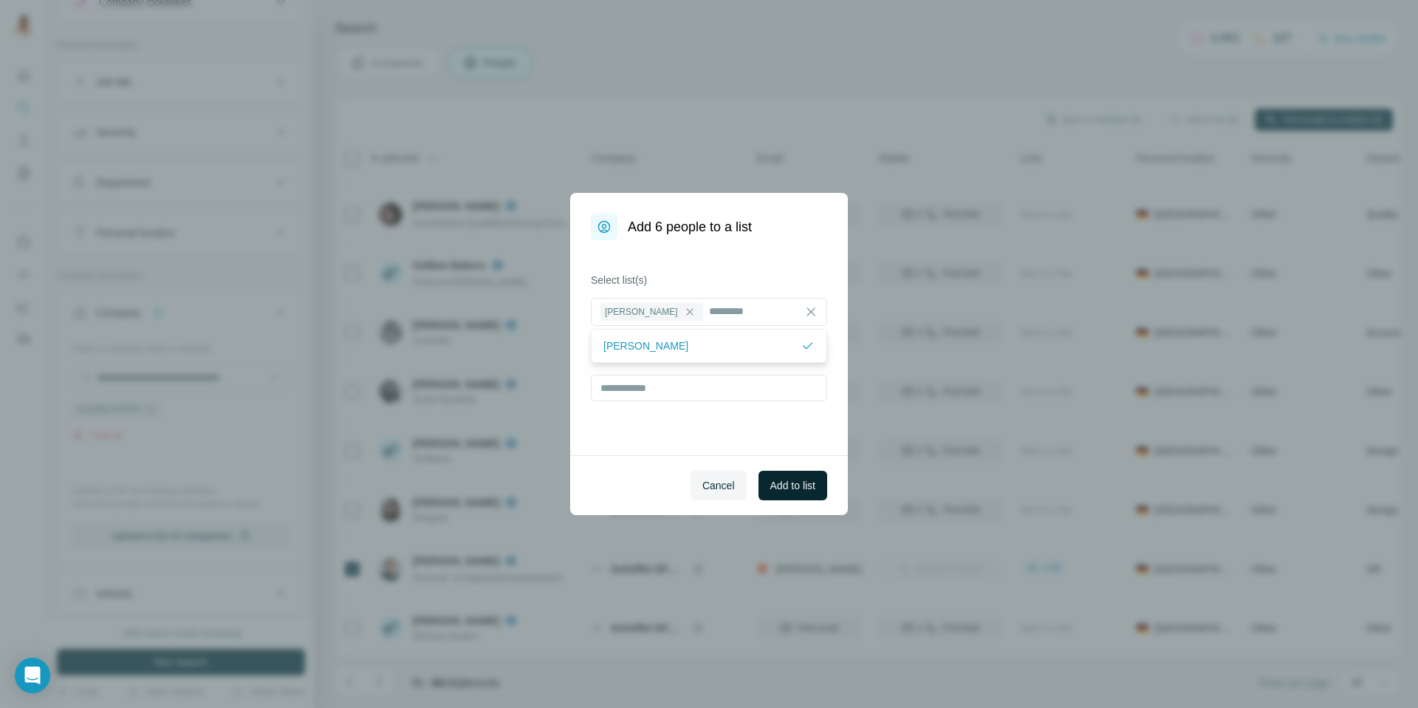
click at [788, 488] on span "Add to list" at bounding box center [792, 485] width 45 height 15
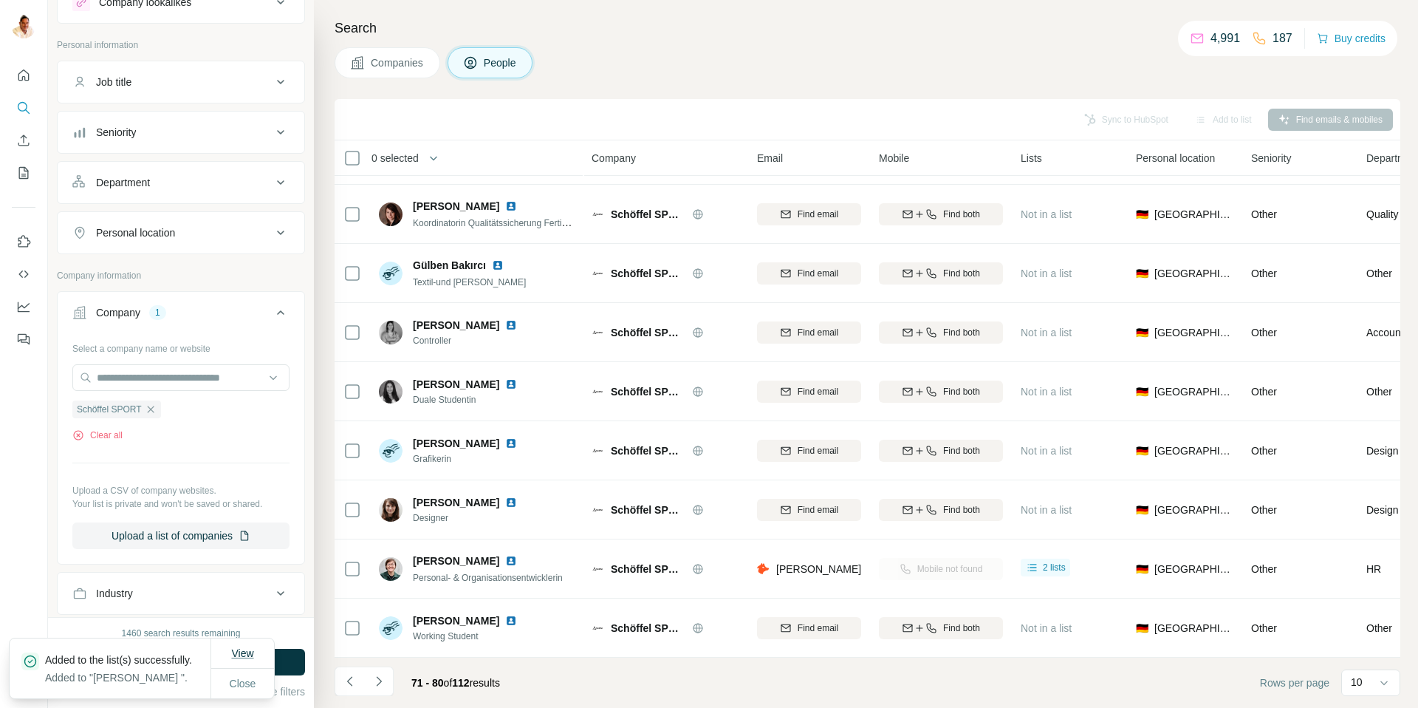
click at [242, 647] on span "View" at bounding box center [242, 653] width 22 height 12
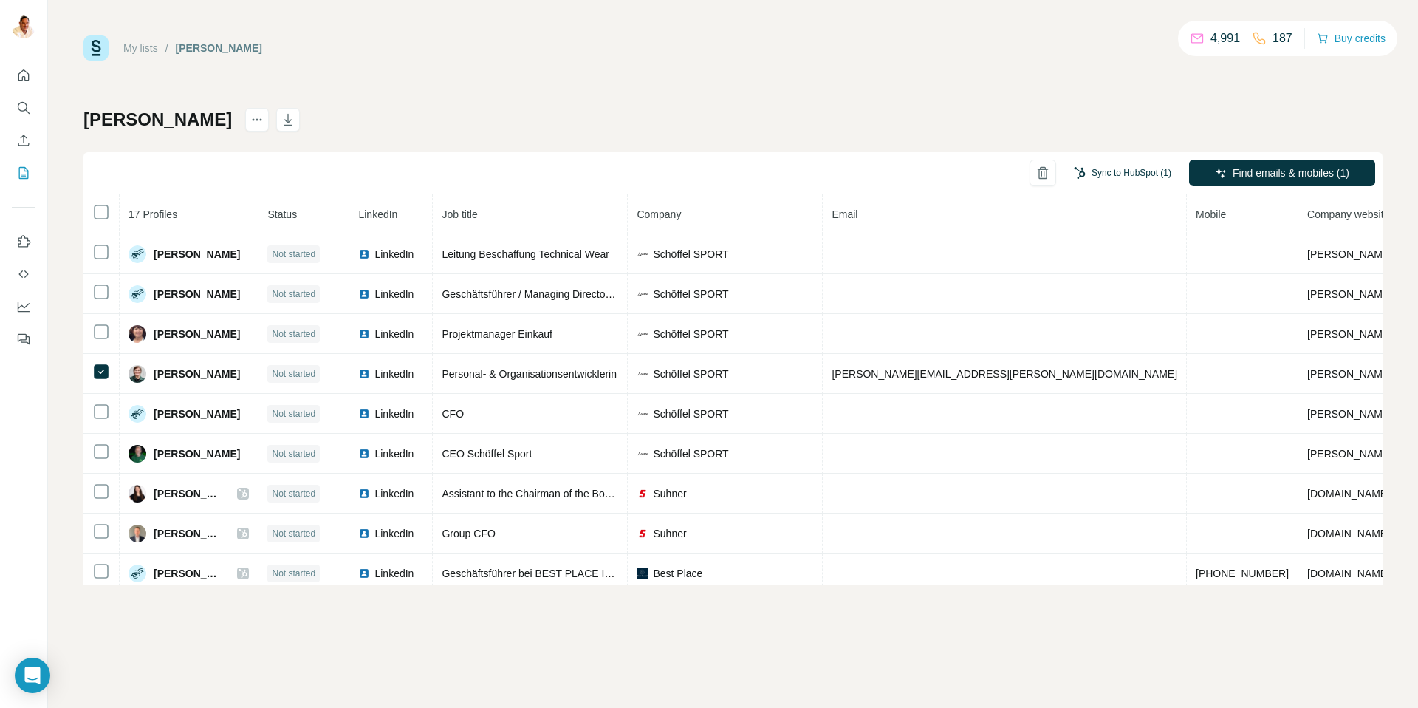
click at [1121, 172] on button "Sync to HubSpot (1)" at bounding box center [1123, 173] width 118 height 22
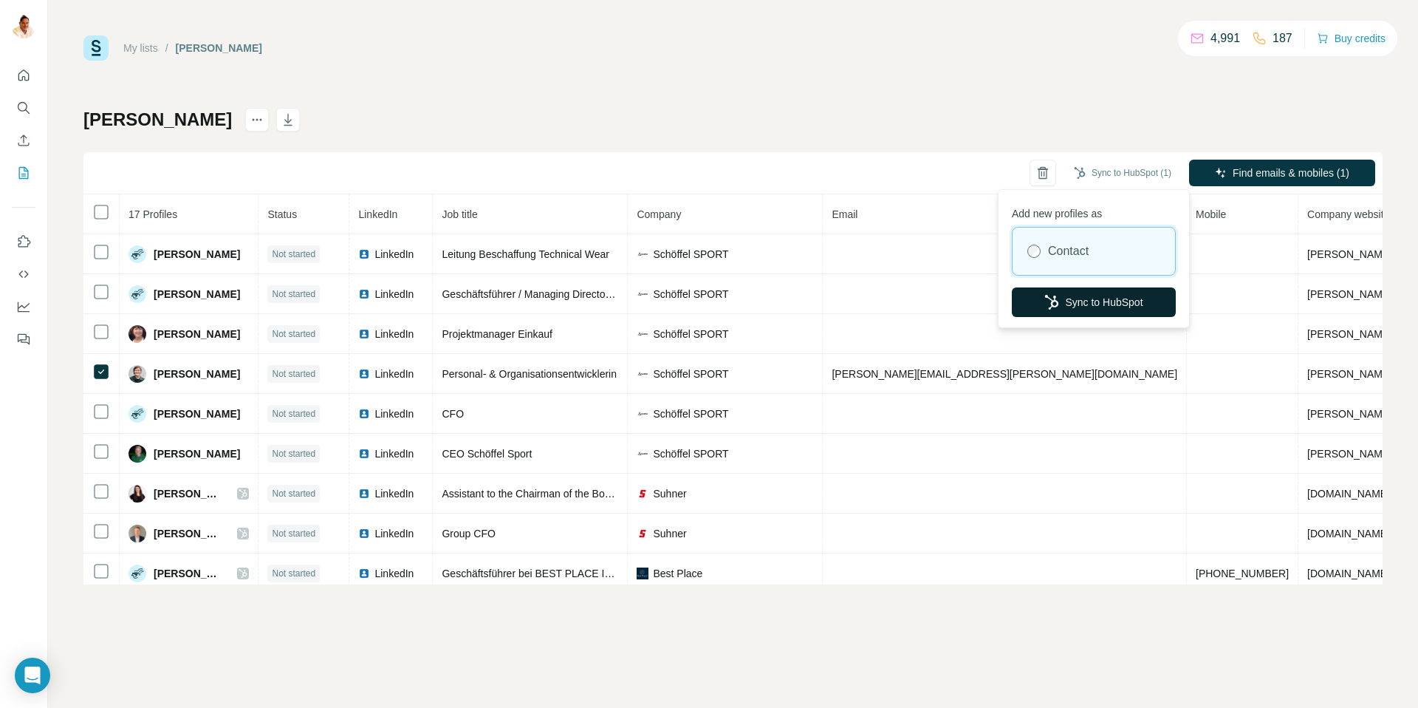
click at [1090, 301] on button "Sync to HubSpot" at bounding box center [1094, 302] width 164 height 30
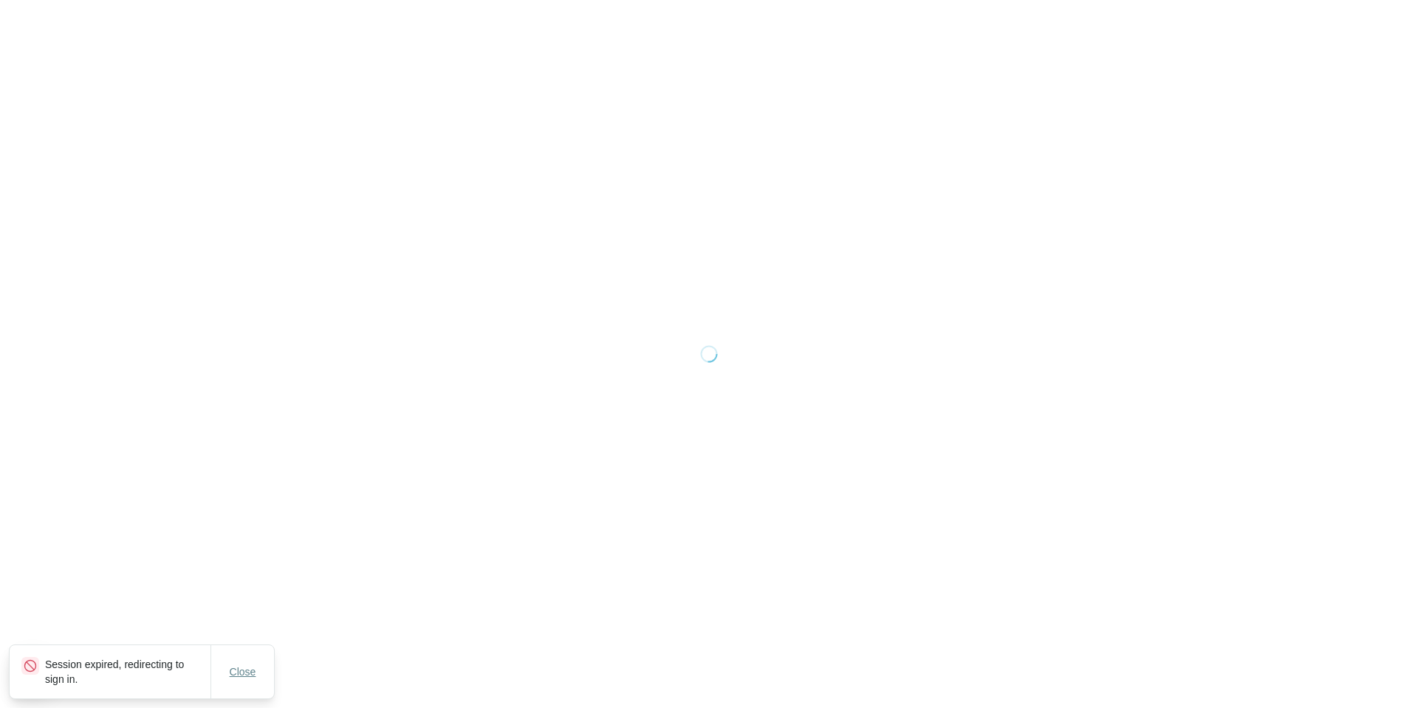
click at [245, 669] on span "Close" at bounding box center [243, 671] width 27 height 15
